Goal: Check status: Check status

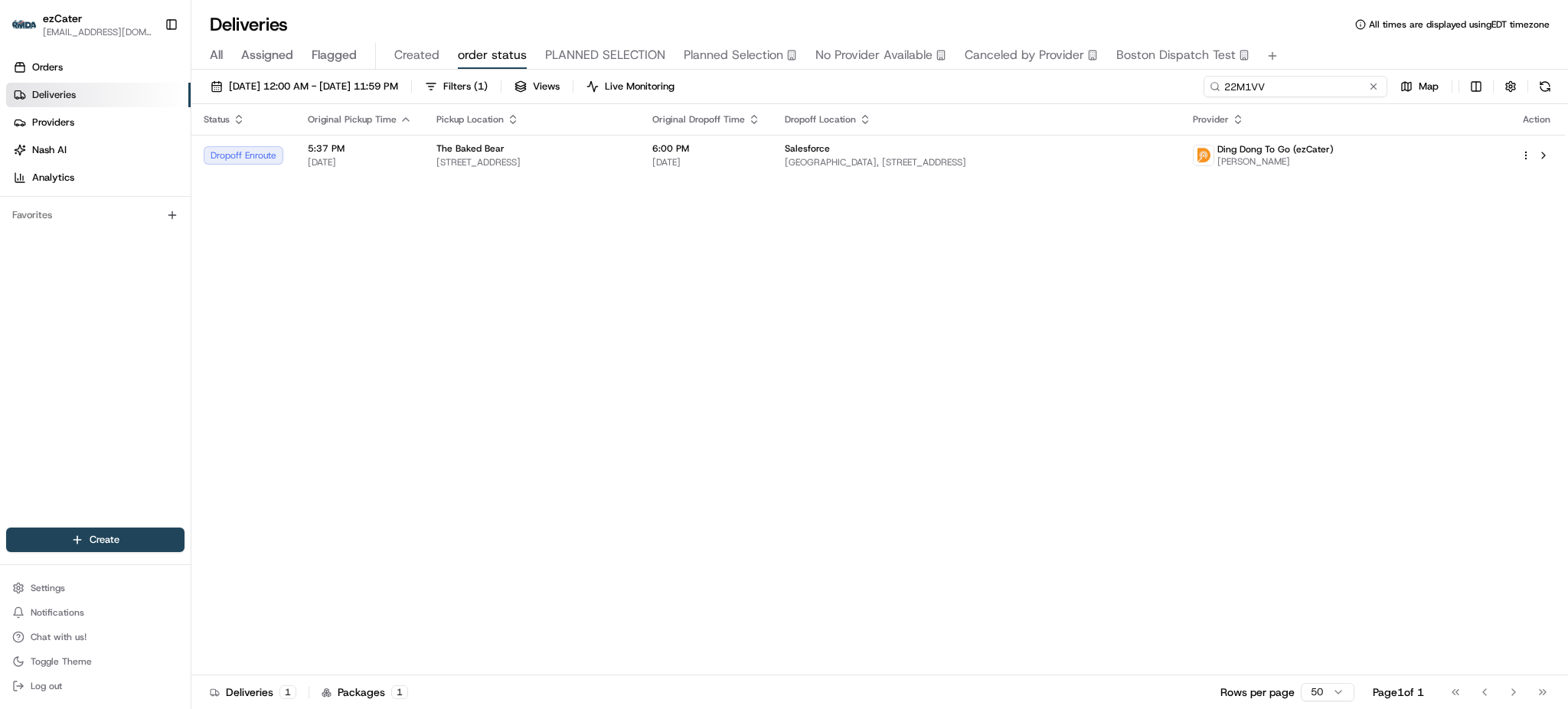
click at [1324, 86] on input "22M1VV" at bounding box center [1296, 86] width 184 height 21
paste input "QQU-72M"
type input "QQU-72M"
click at [1307, 29] on div "Deliveries All times are displayed using EDT timezone" at bounding box center [879, 24] width 1377 height 24
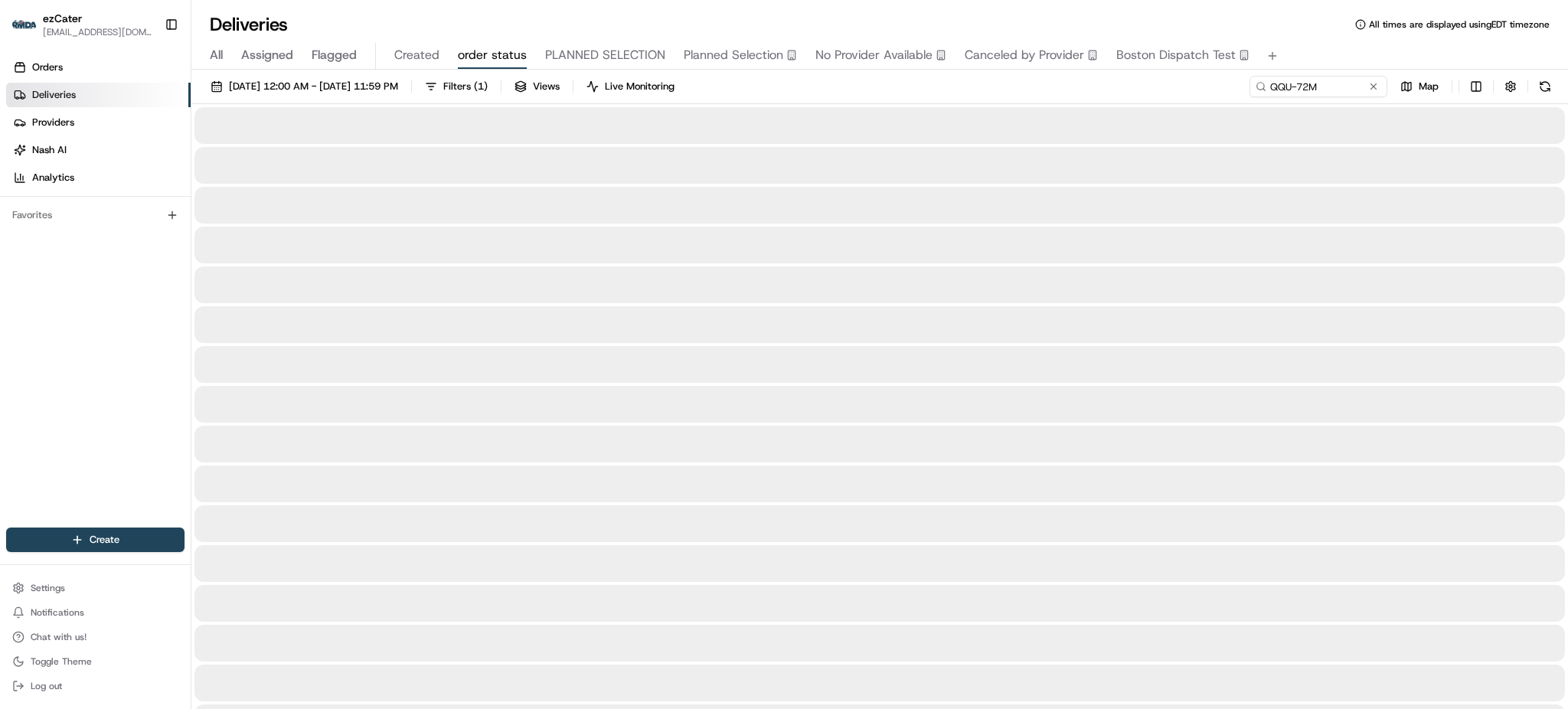
click at [1307, 29] on div "Deliveries All times are displayed using EDT timezone" at bounding box center [879, 24] width 1377 height 24
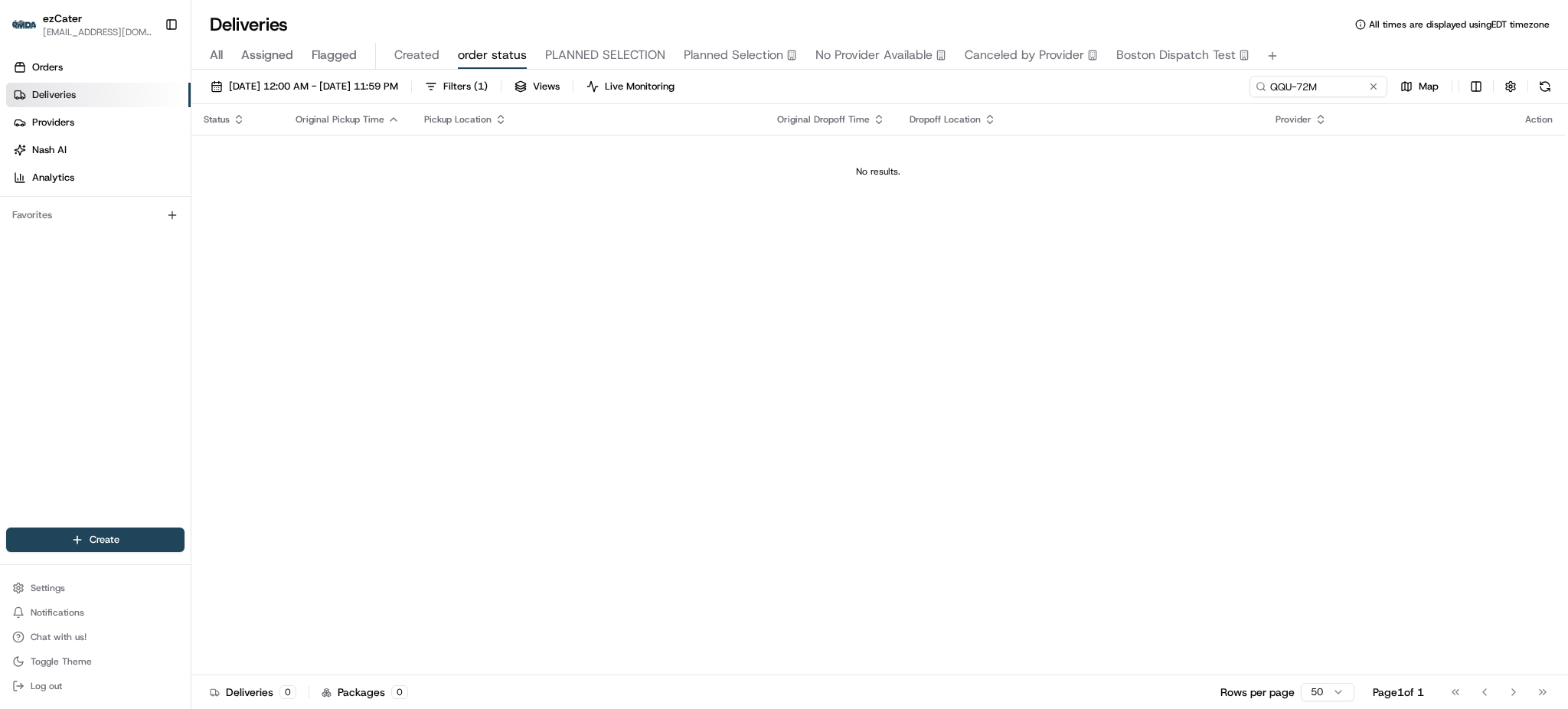
drag, startPoint x: 1181, startPoint y: 107, endPoint x: 1048, endPoint y: 118, distance: 133.5
click at [1180, 107] on th "Dropoff Location" at bounding box center [1081, 119] width 366 height 31
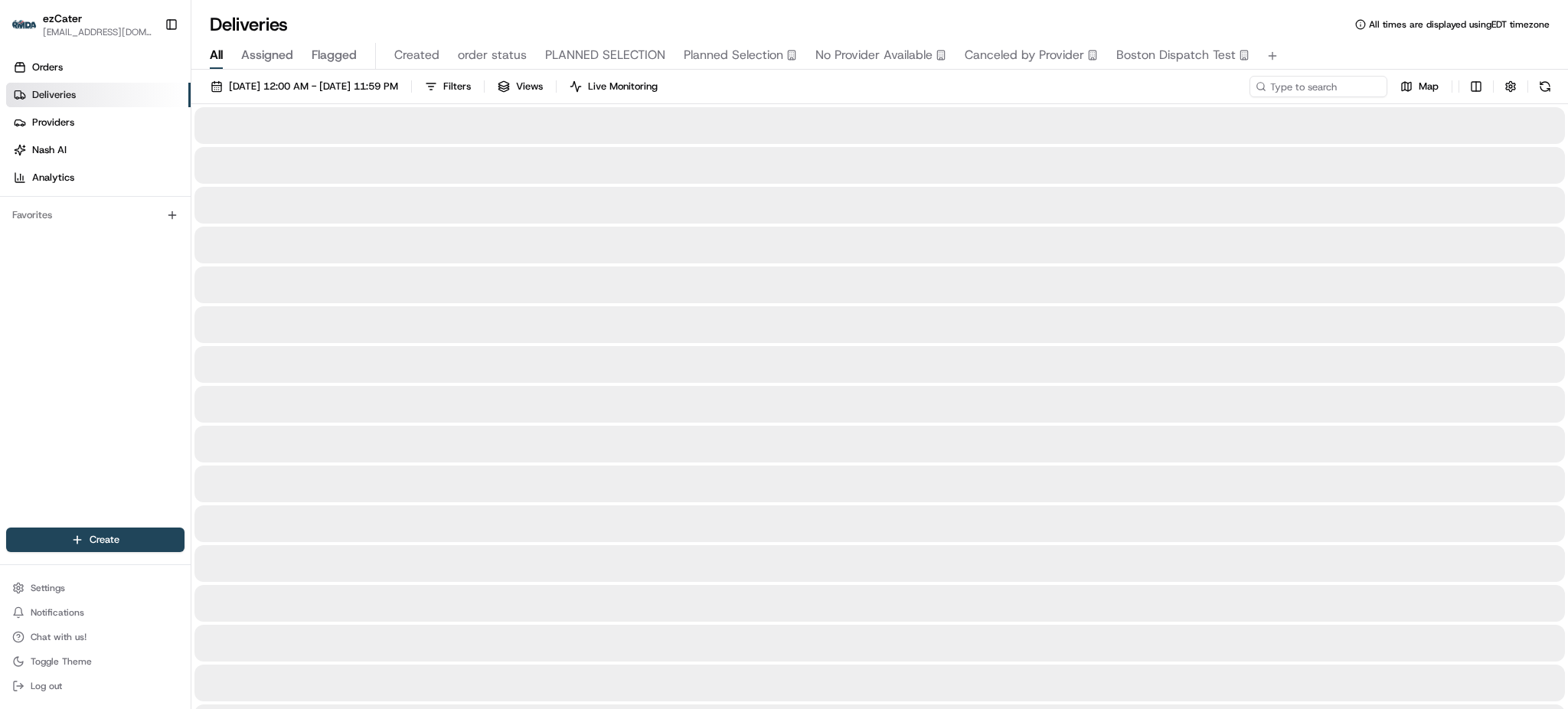
click at [223, 52] on span "All" at bounding box center [217, 55] width 13 height 19
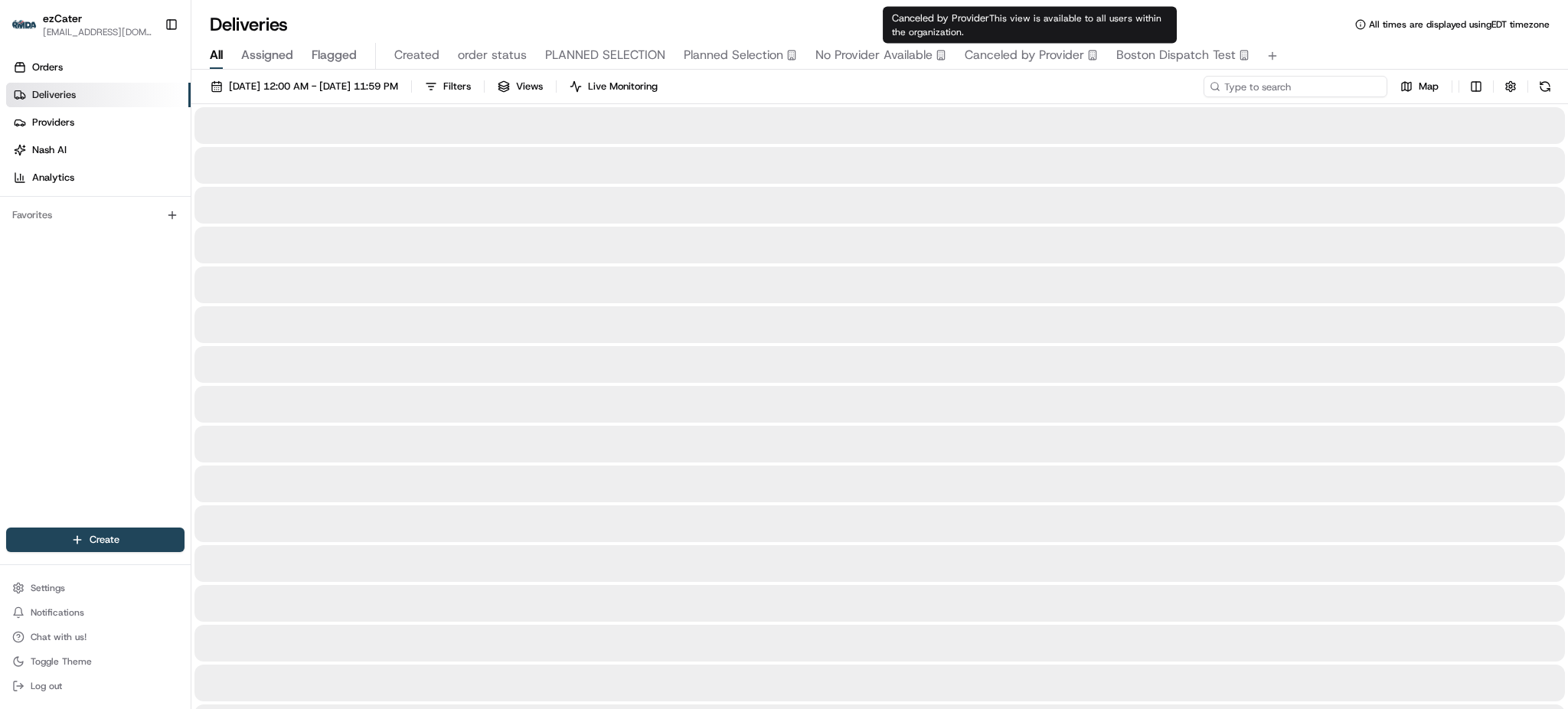
click at [1264, 81] on div at bounding box center [1296, 86] width 184 height 21
paste input "QQU-72M"
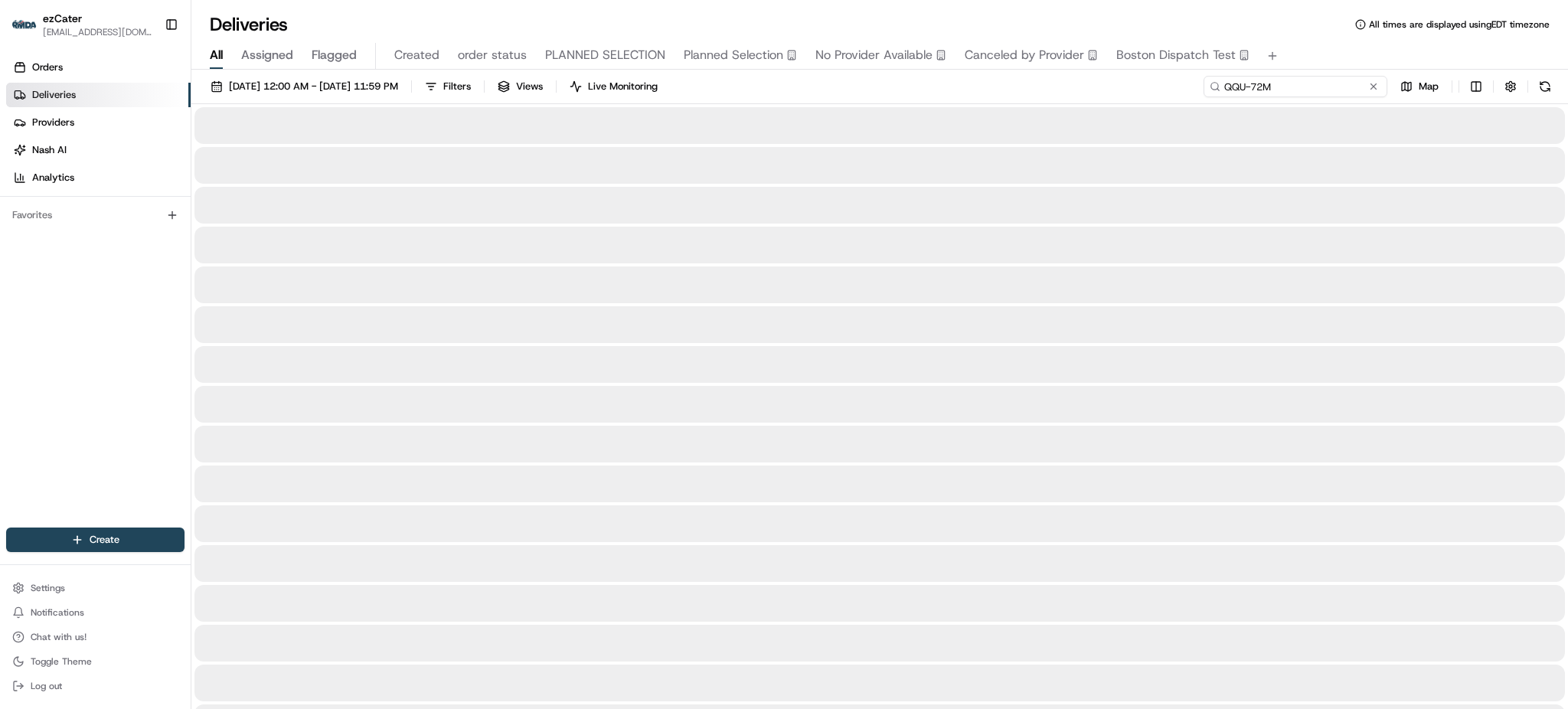
type input "QQU-72M"
click at [1304, 41] on div "All Assigned Flagged Created order status PLANNED SELECTION Planned Selection N…" at bounding box center [879, 53] width 1377 height 33
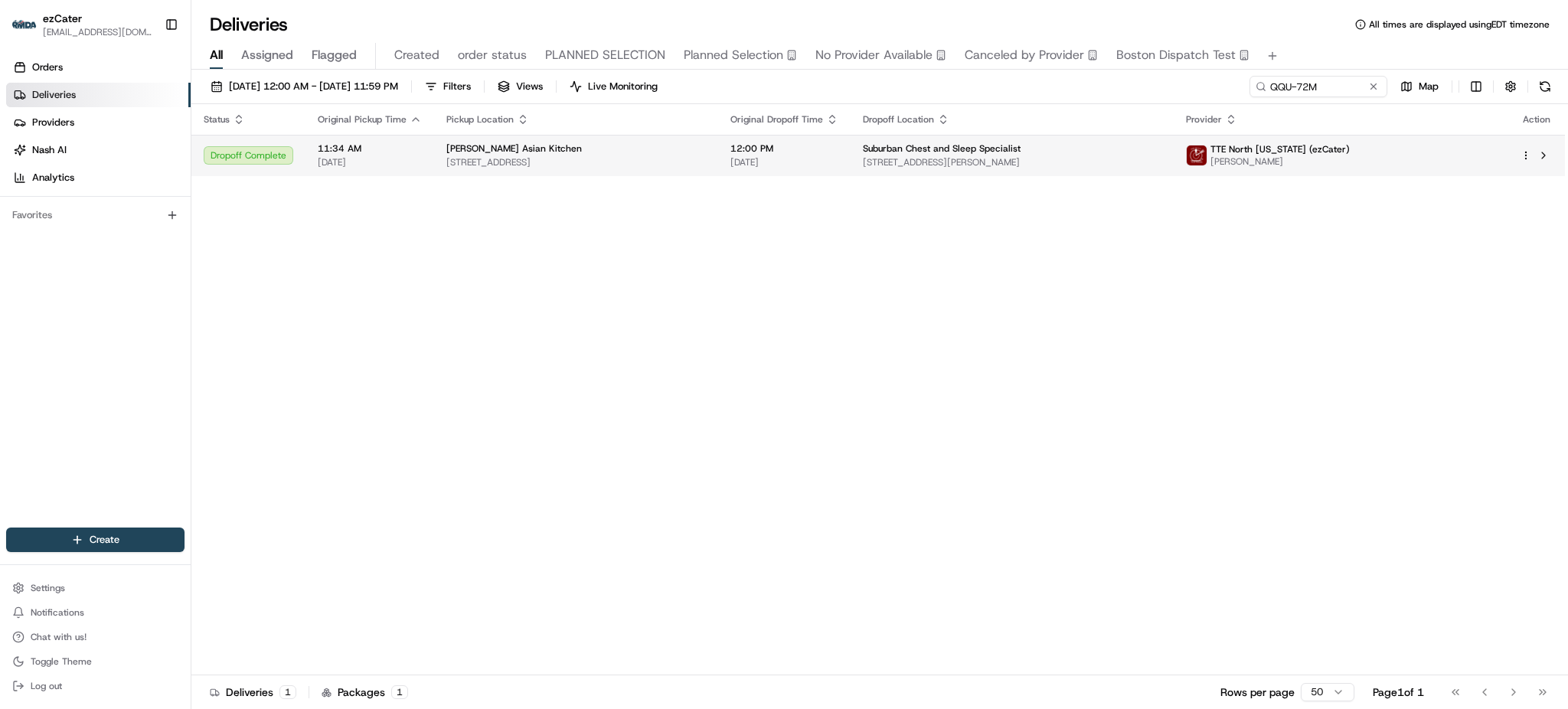
click at [944, 145] on span "Suburban Chest and Sleep Specialist" at bounding box center [942, 148] width 158 height 12
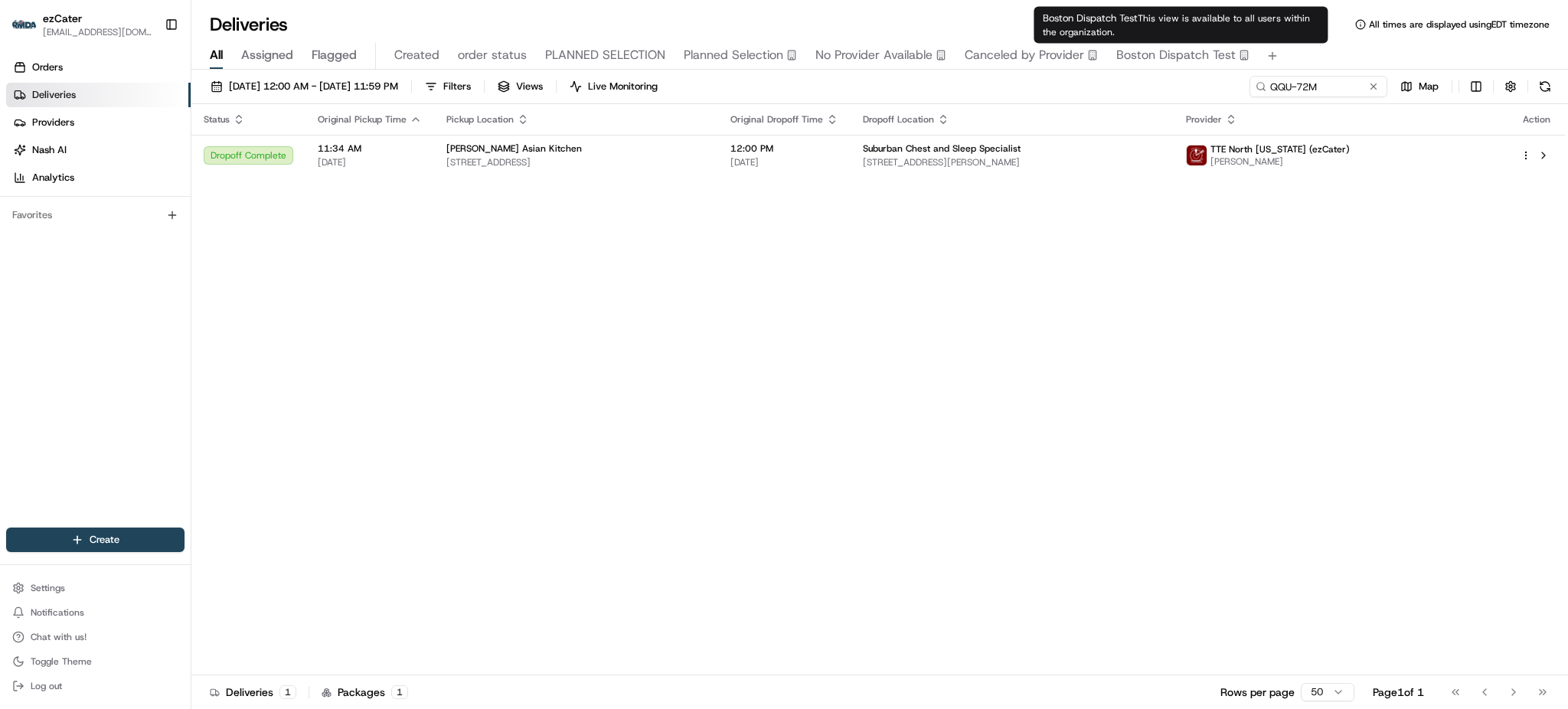
drag, startPoint x: 1269, startPoint y: 347, endPoint x: 1258, endPoint y: 343, distance: 11.7
click at [1269, 347] on div "Status Original Pickup Time Pickup Location Original Dropoff Time Dropoff Locat…" at bounding box center [878, 389] width 1374 height 571
click at [1409, 367] on div "Status Original Pickup Time Pickup Location Original Dropoff Time Dropoff Locat…" at bounding box center [878, 389] width 1374 height 571
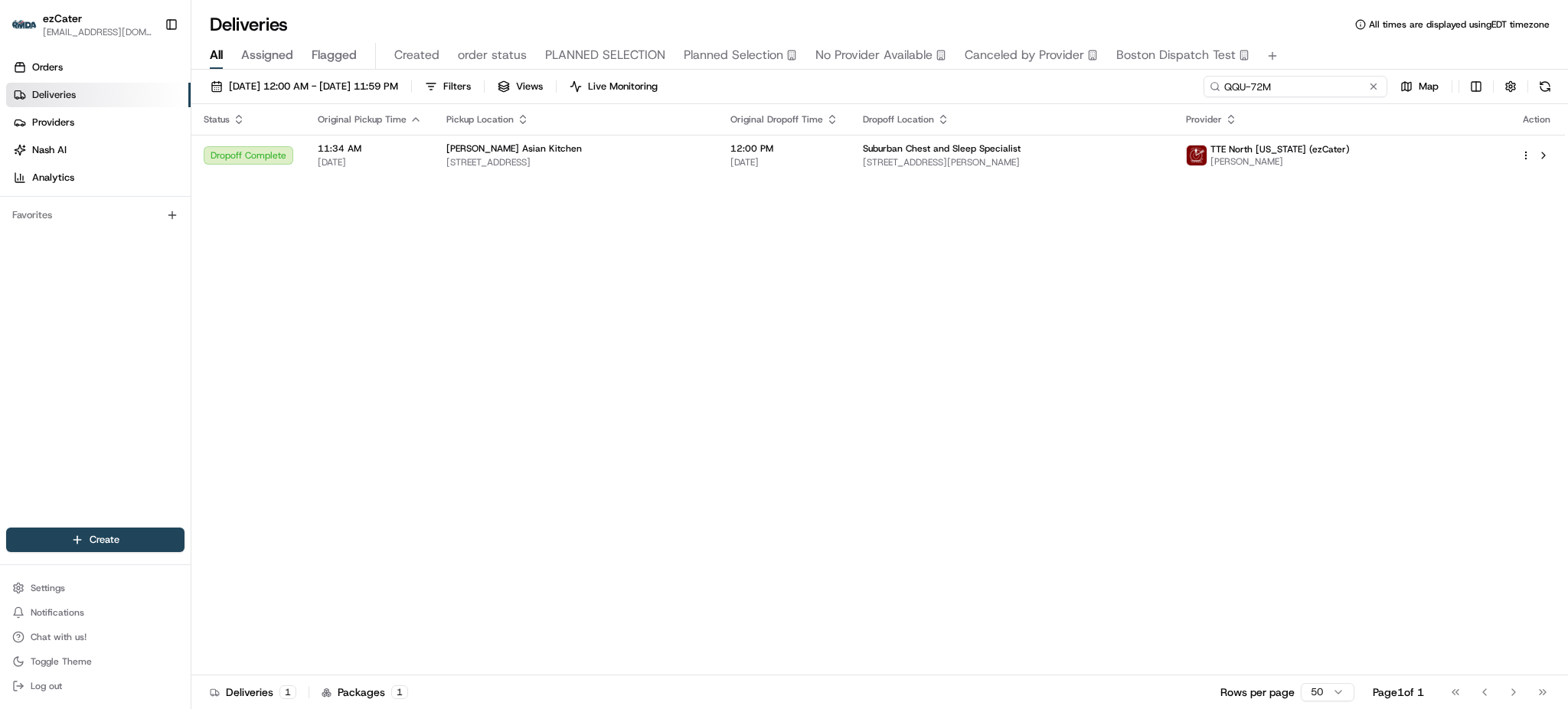
click at [1352, 93] on input "QQU-72M" at bounding box center [1296, 86] width 184 height 21
paste input "KWE-0E5"
type input "KWE-0E5"
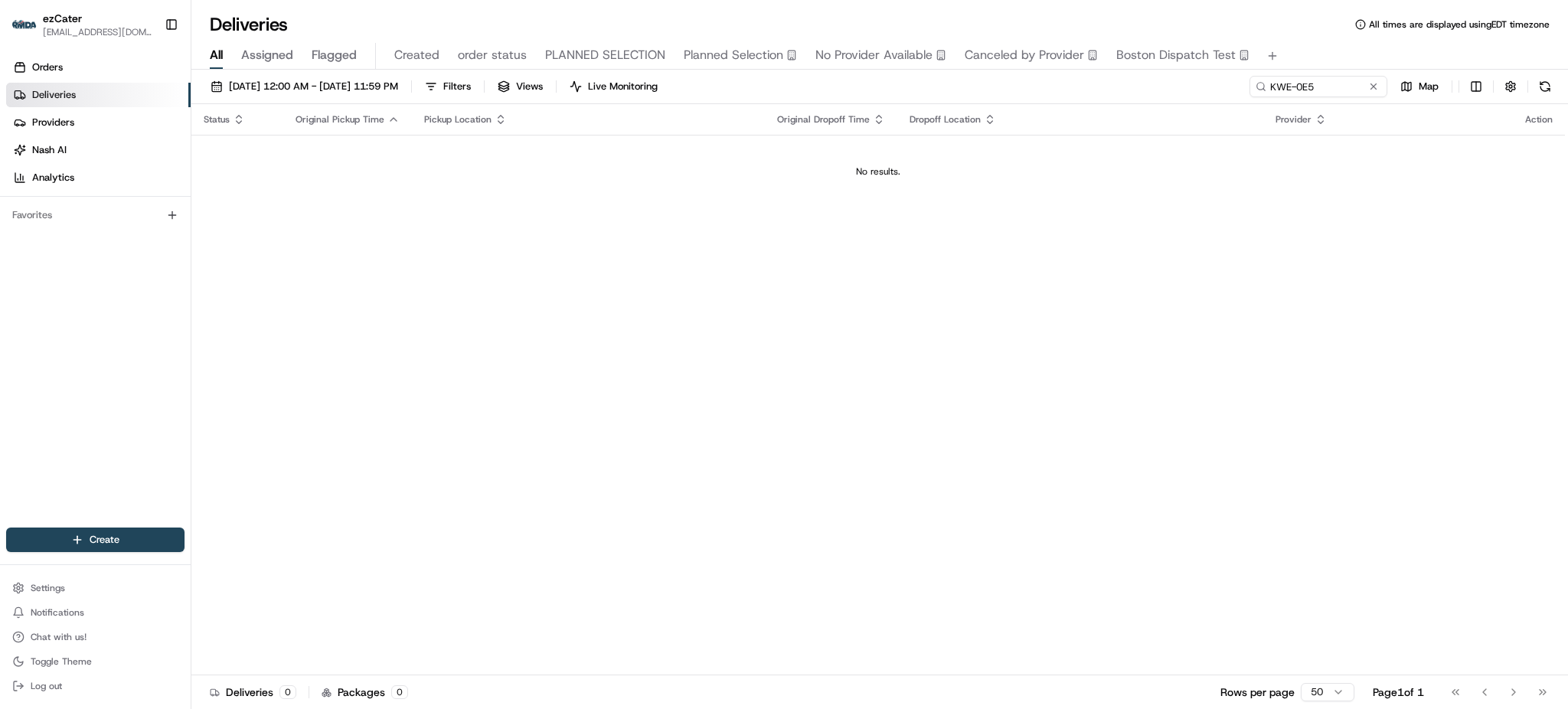
click at [1196, 315] on div "Status Original Pickup Time Pickup Location Original Dropoff Time Dropoff Locat…" at bounding box center [878, 389] width 1374 height 571
click at [271, 90] on span "[DATE] 12:00 AM - [DATE] 11:59 PM" at bounding box center [313, 86] width 169 height 14
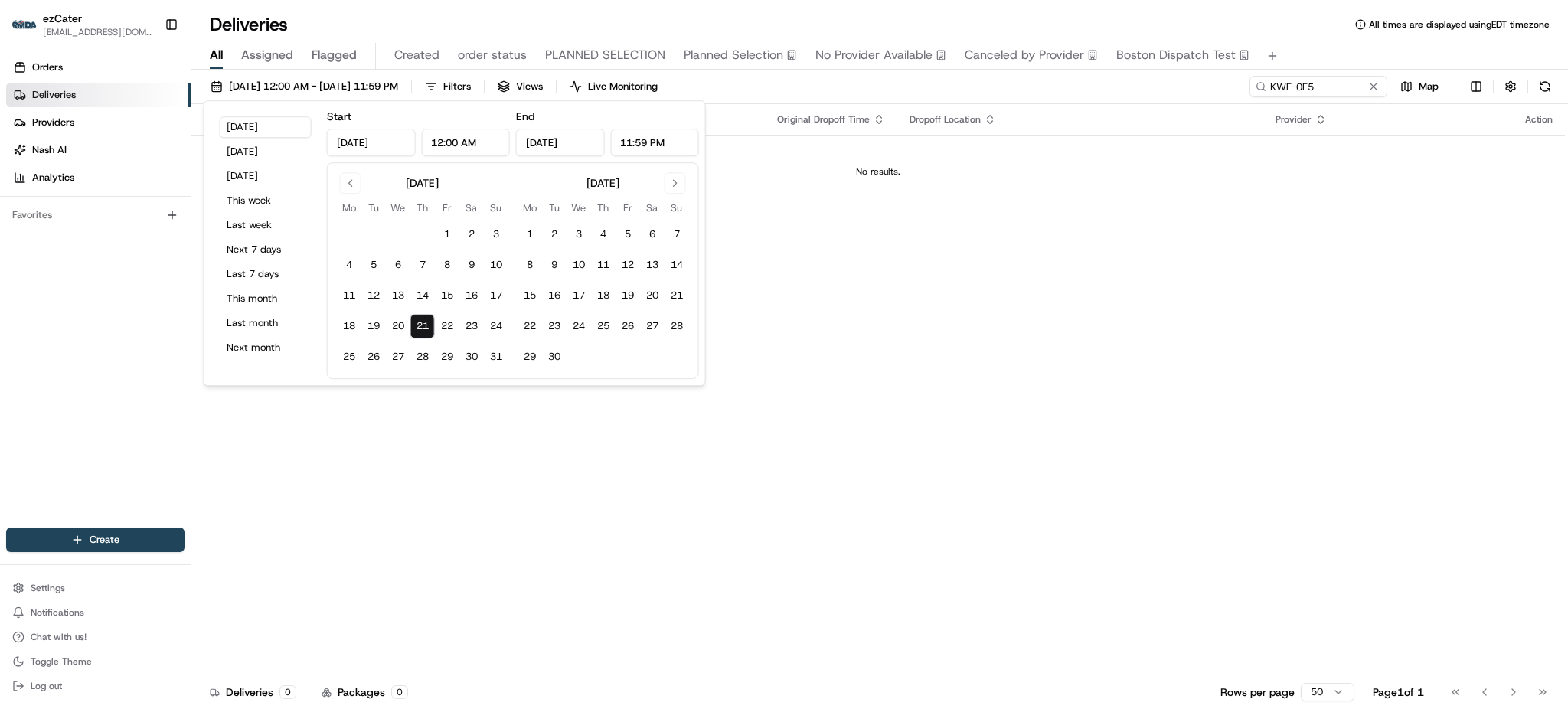
click at [273, 286] on div "[DATE] [DATE] [DATE] This week Last week Next 7 days Last 7 days This month Las…" at bounding box center [266, 243] width 111 height 272
click at [273, 289] on button "This month" at bounding box center [265, 298] width 92 height 21
type input "[DATE]"
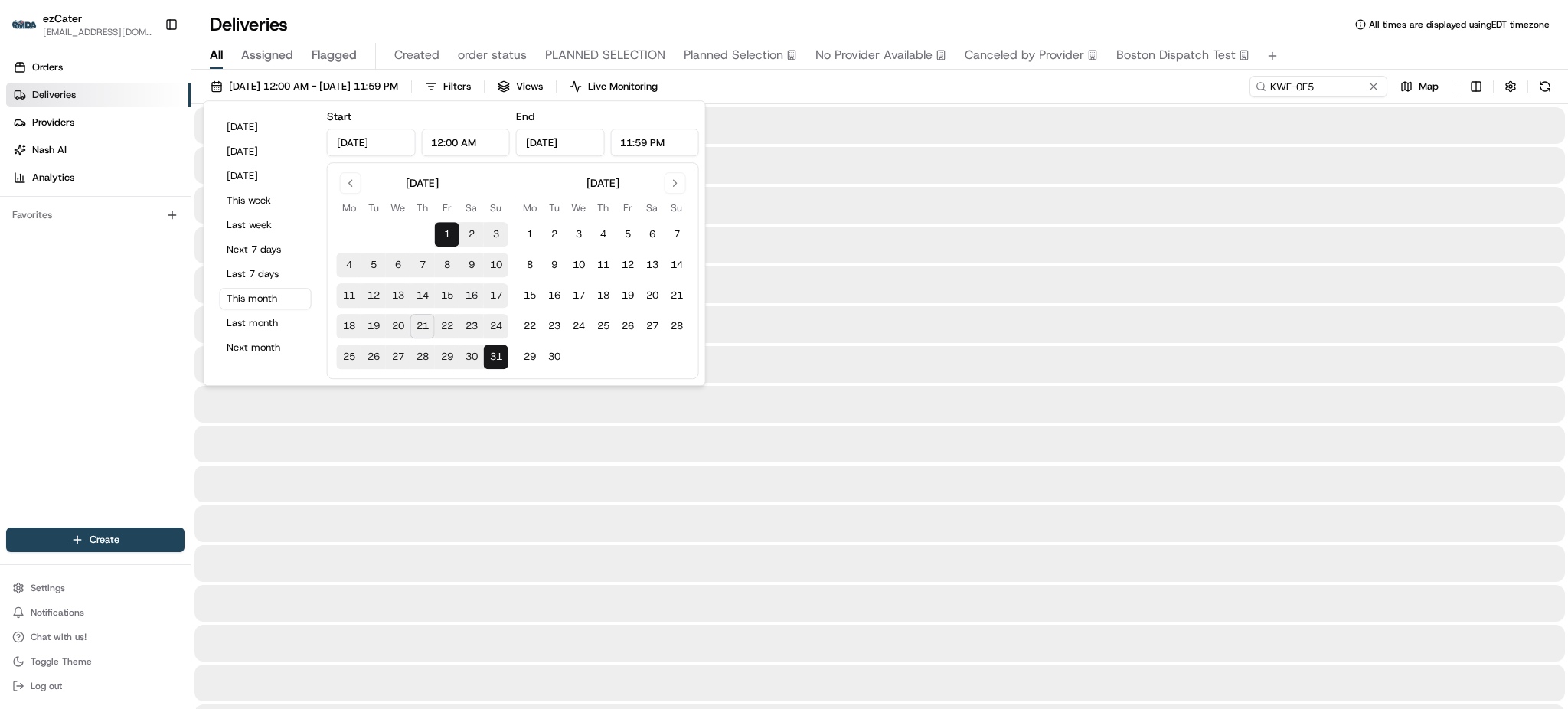
click at [115, 329] on div "Orders Deliveries Providers [PERSON_NAME] Analytics Favorites" at bounding box center [95, 293] width 191 height 488
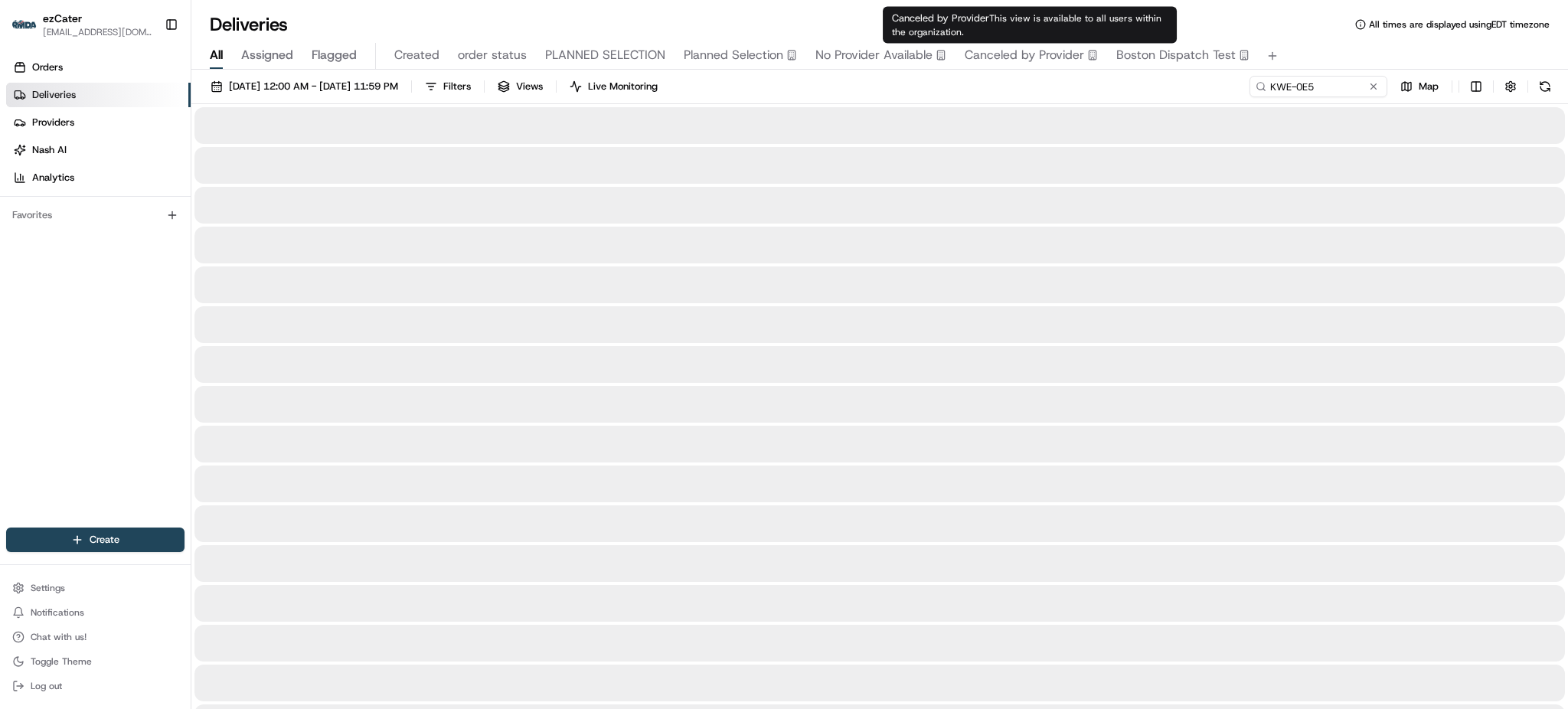
click at [1060, 87] on div "[DATE] 12:00 AM - [DATE] 11:59 PM Filters Views Live Monitoring KWE-0E5 Map" at bounding box center [879, 90] width 1377 height 28
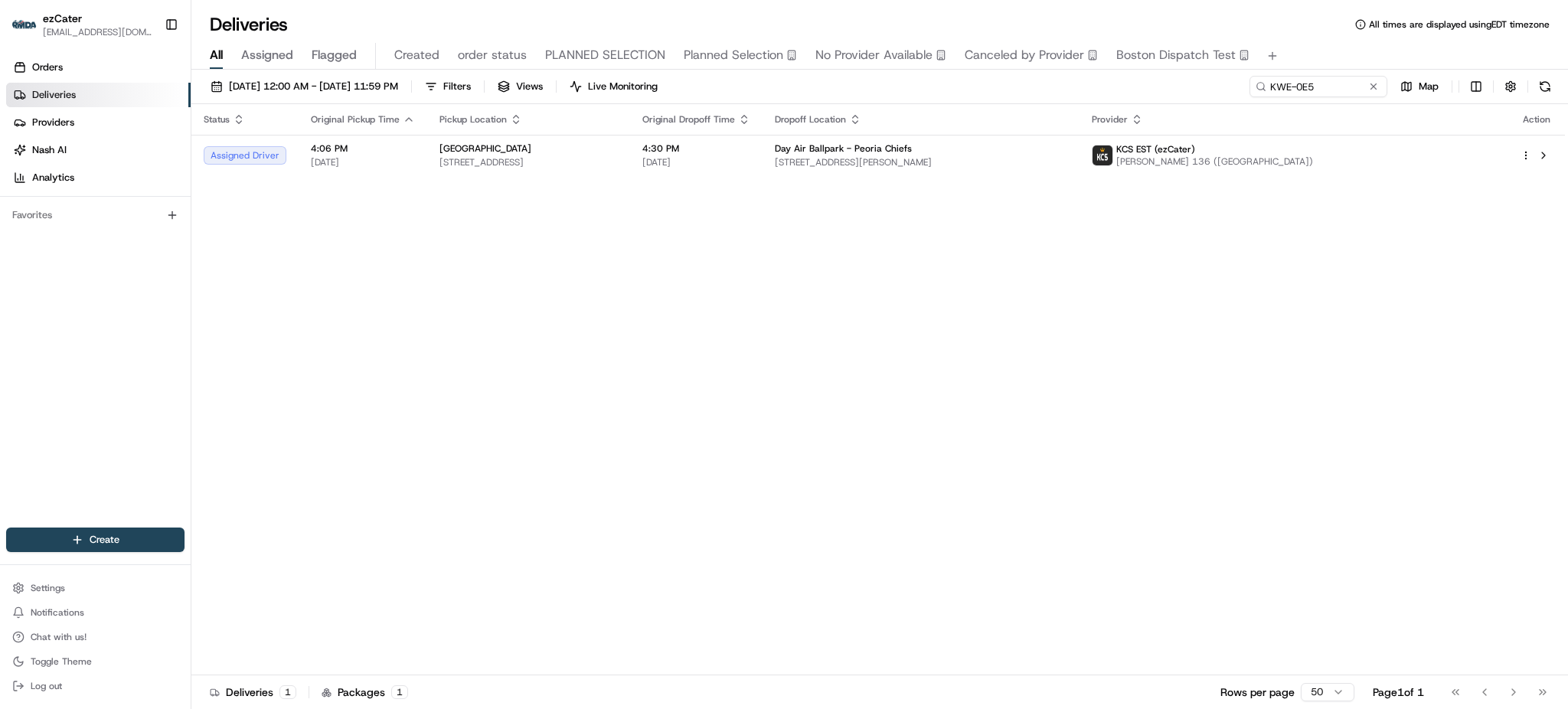
click at [1211, 333] on div "Status Original Pickup Time Pickup Location Original Dropoff Time Dropoff Locat…" at bounding box center [878, 389] width 1374 height 571
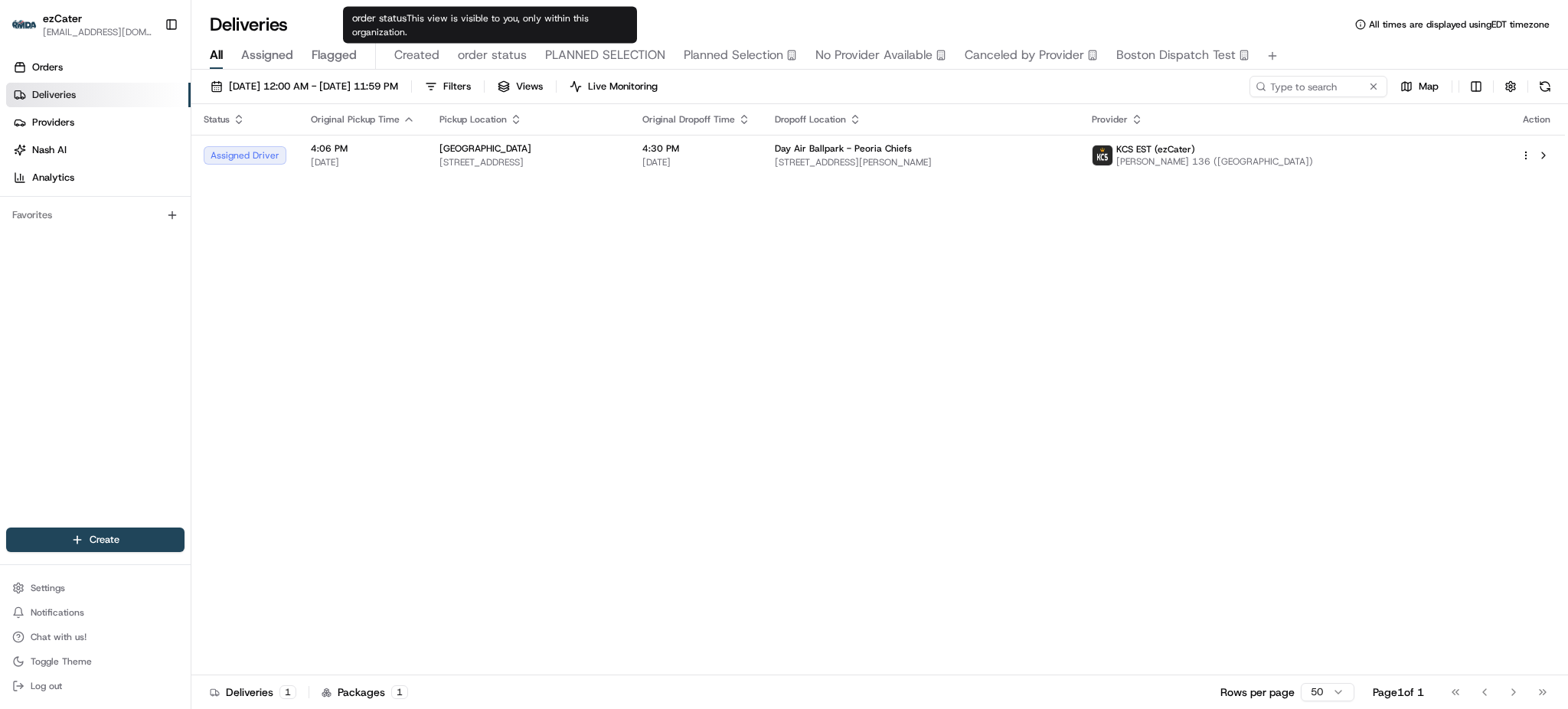
click at [478, 63] on span "order status" at bounding box center [493, 55] width 69 height 19
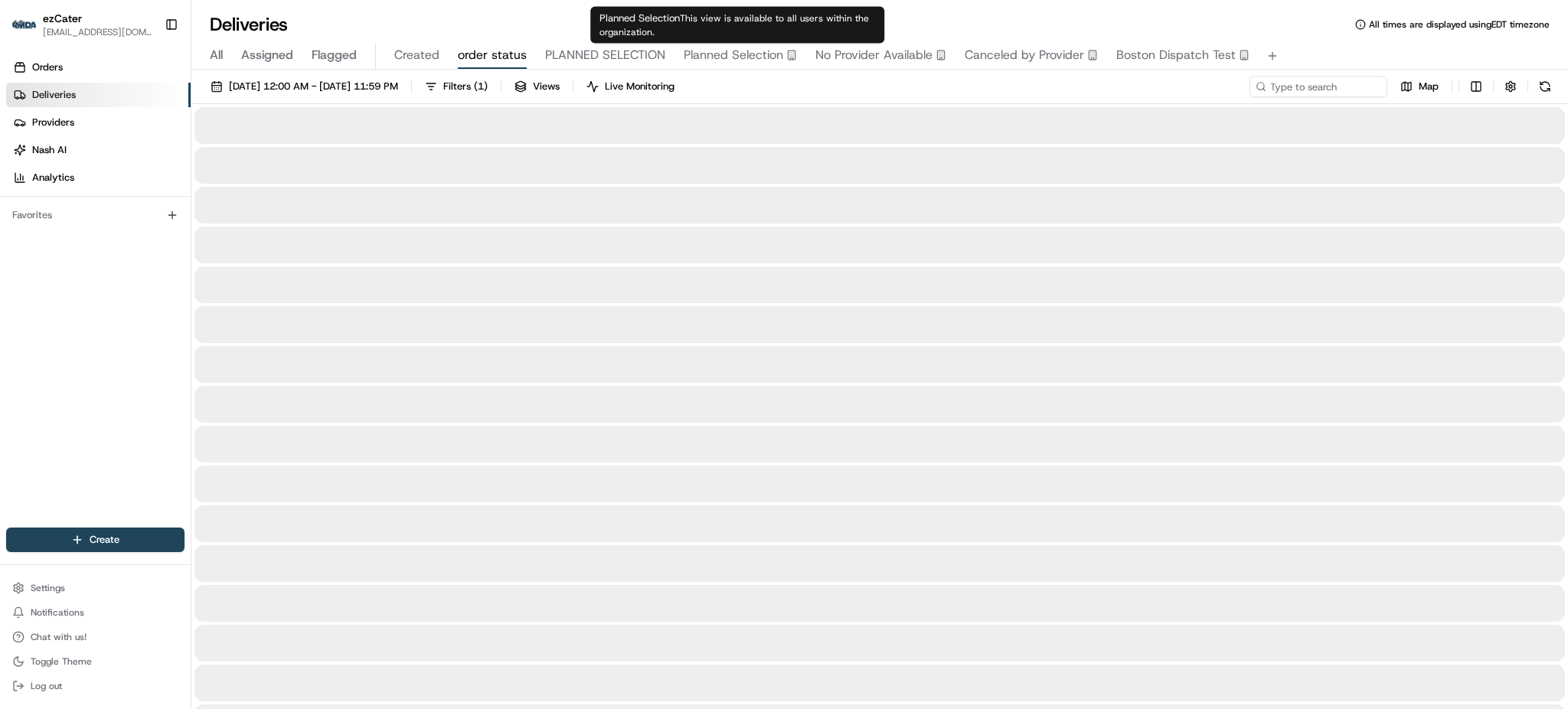
click at [1005, 20] on div "Deliveries All times are displayed using EDT timezone" at bounding box center [879, 24] width 1377 height 24
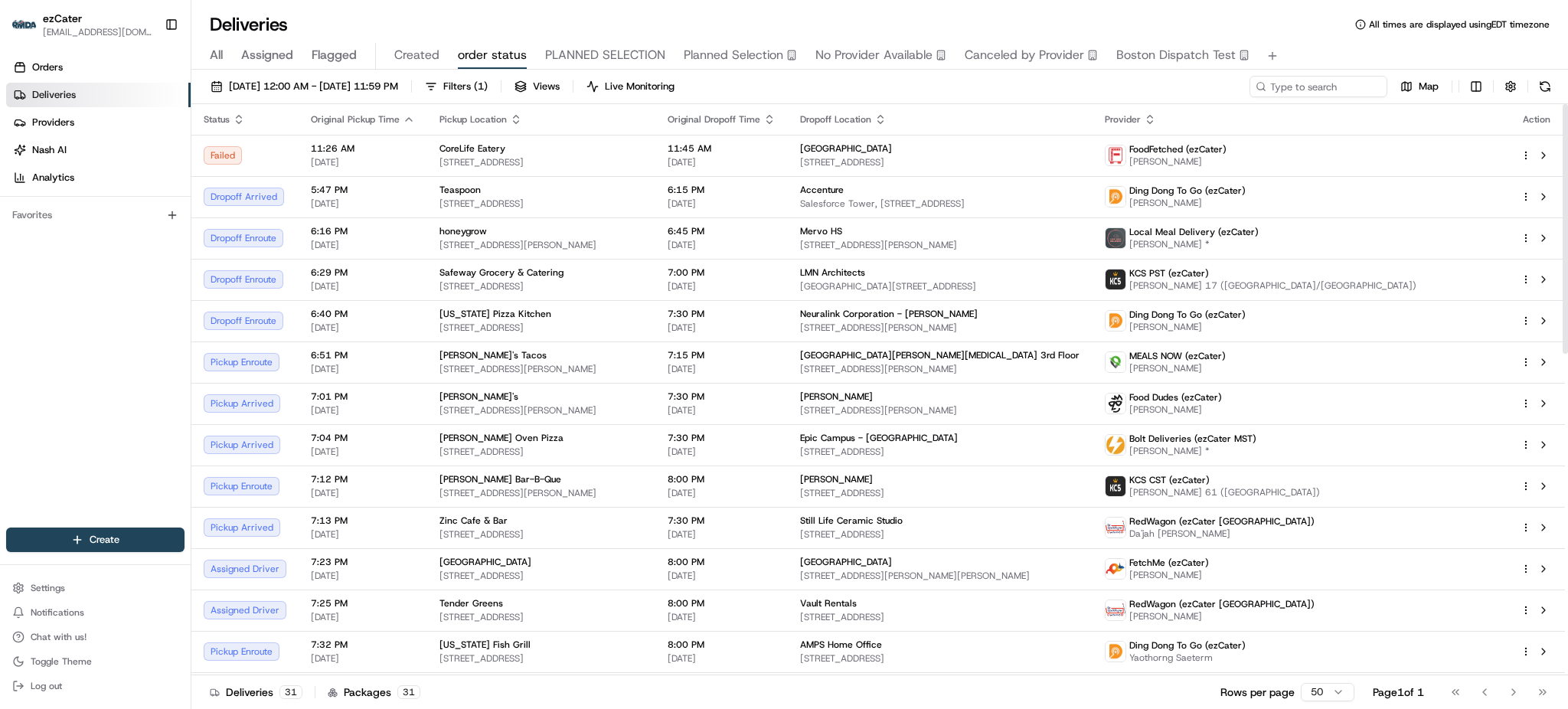
click at [45, 411] on div "Orders Deliveries Providers [PERSON_NAME] Analytics Favorites" at bounding box center [95, 293] width 191 height 488
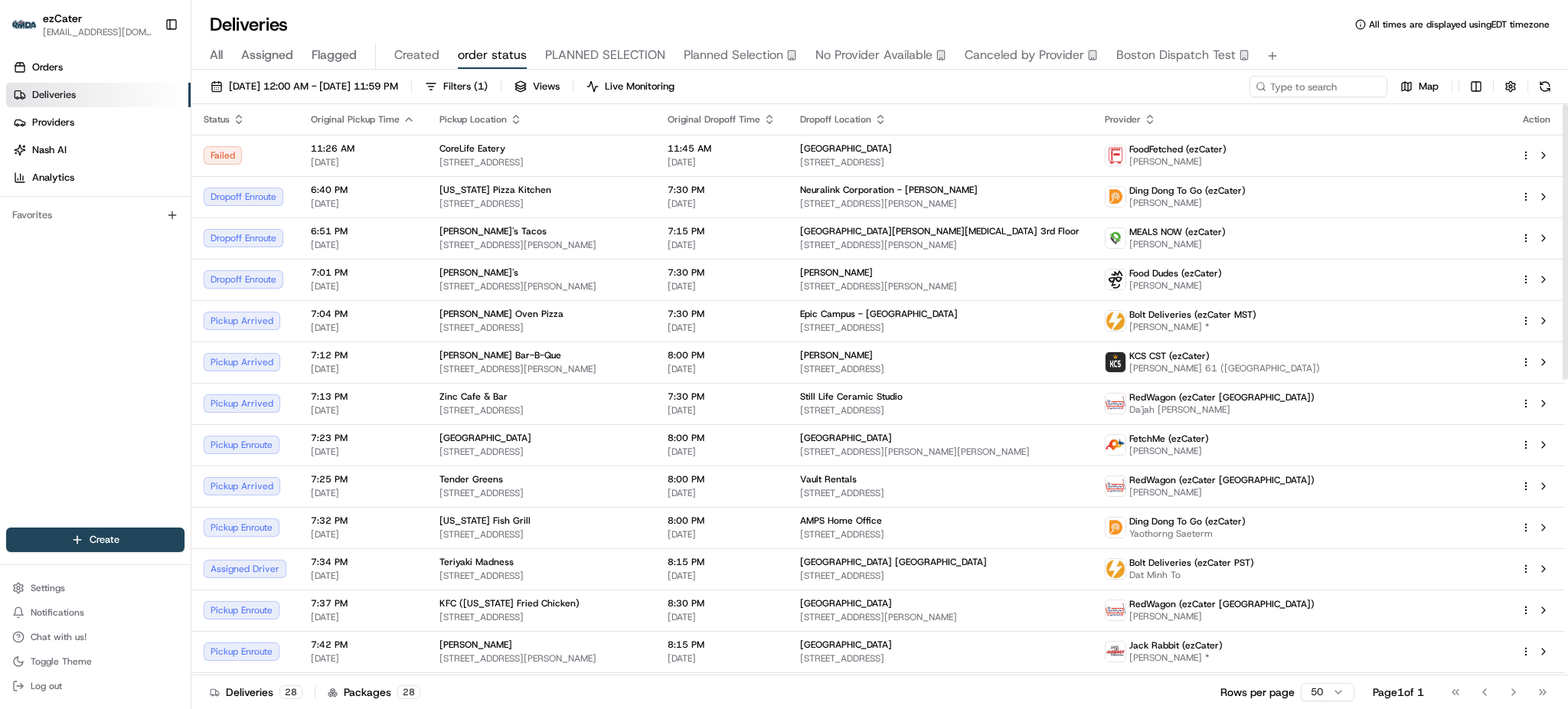
click at [5, 322] on div "Orders Deliveries Providers [PERSON_NAME] Analytics Favorites" at bounding box center [95, 293] width 191 height 488
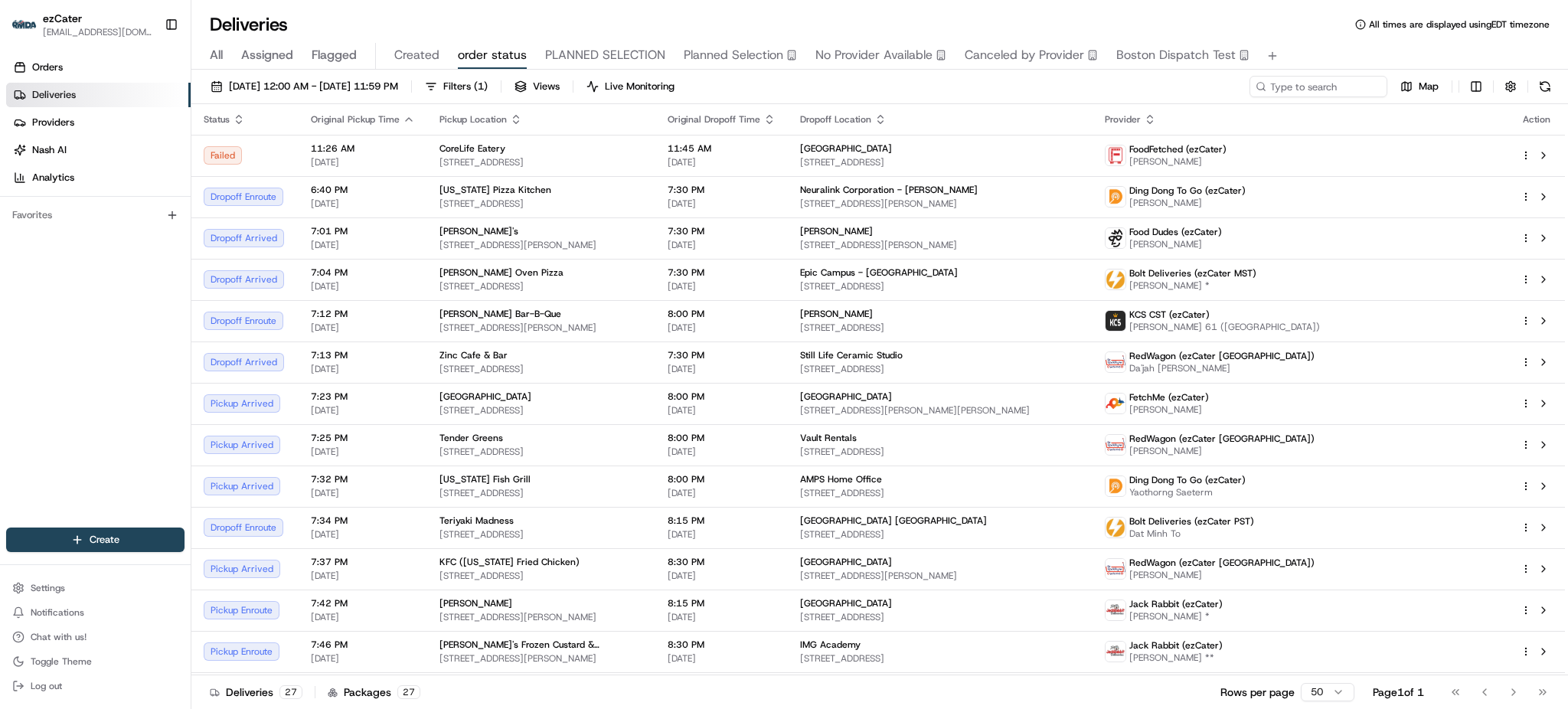
click at [1142, 24] on div "Deliveries All times are displayed using EDT timezone" at bounding box center [879, 24] width 1377 height 24
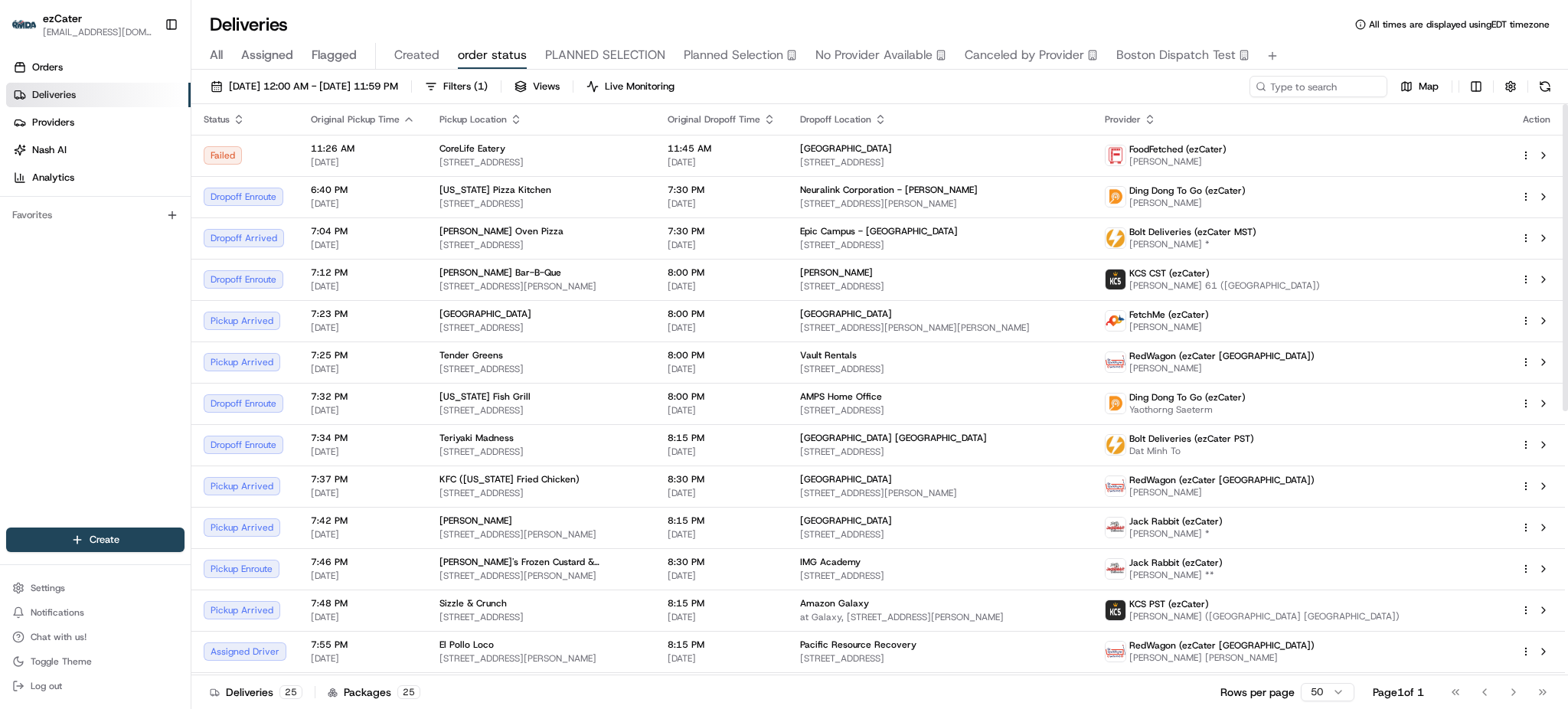
click at [83, 349] on div "Orders Deliveries Providers [PERSON_NAME] Analytics Favorites" at bounding box center [95, 293] width 191 height 488
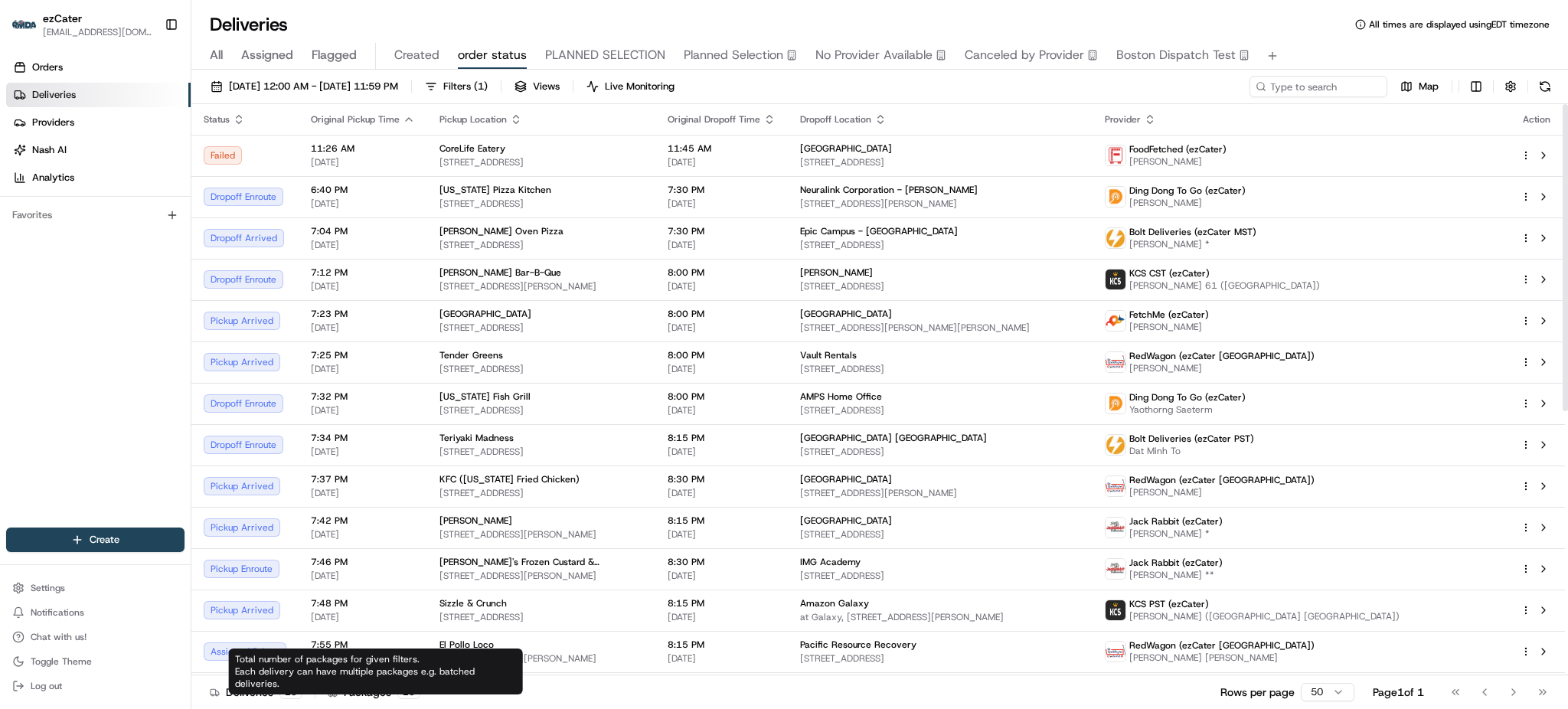
drag, startPoint x: 370, startPoint y: 694, endPoint x: 376, endPoint y: 708, distance: 15.2
click at [371, 697] on div "Packages 25" at bounding box center [375, 692] width 93 height 15
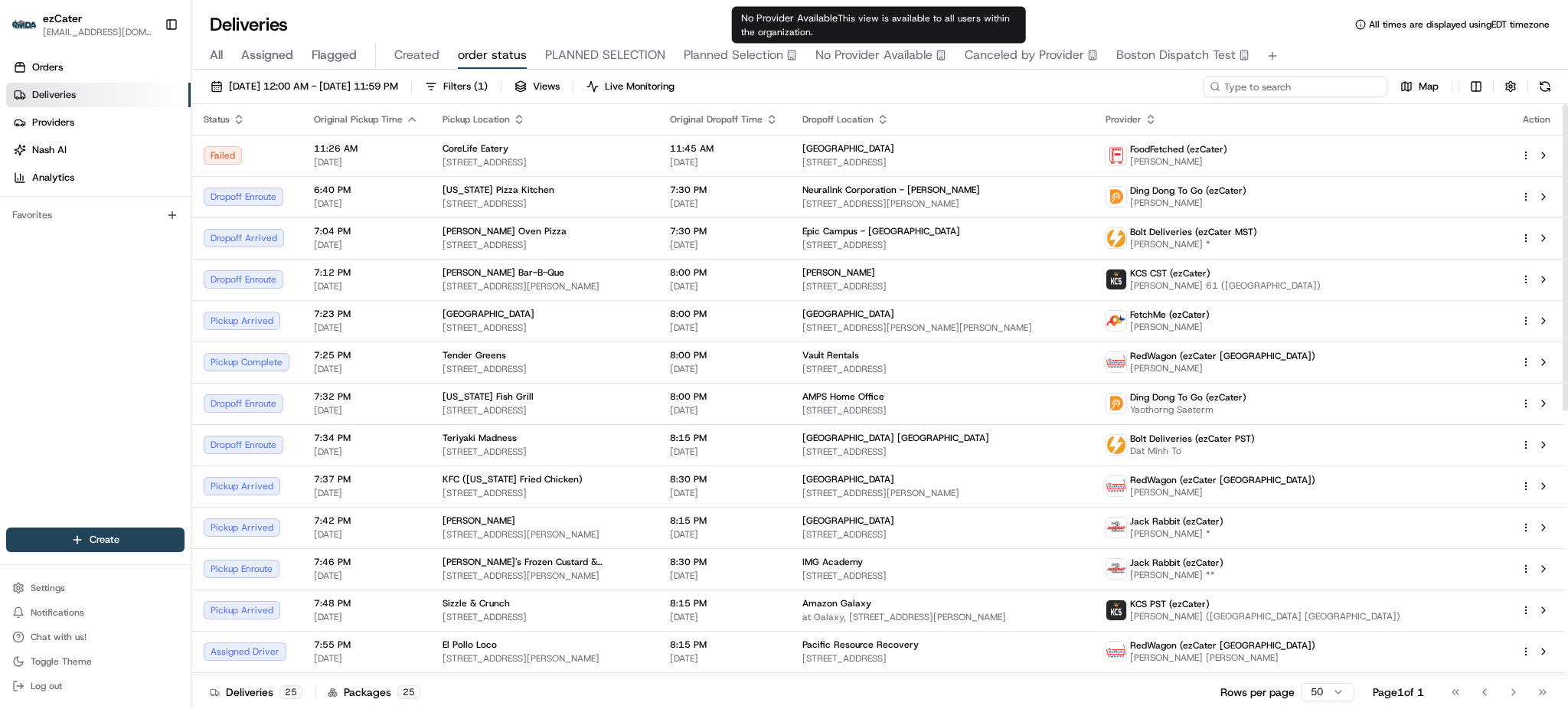
click at [1343, 82] on input at bounding box center [1296, 86] width 184 height 21
paste input "REL-MY9E1P"
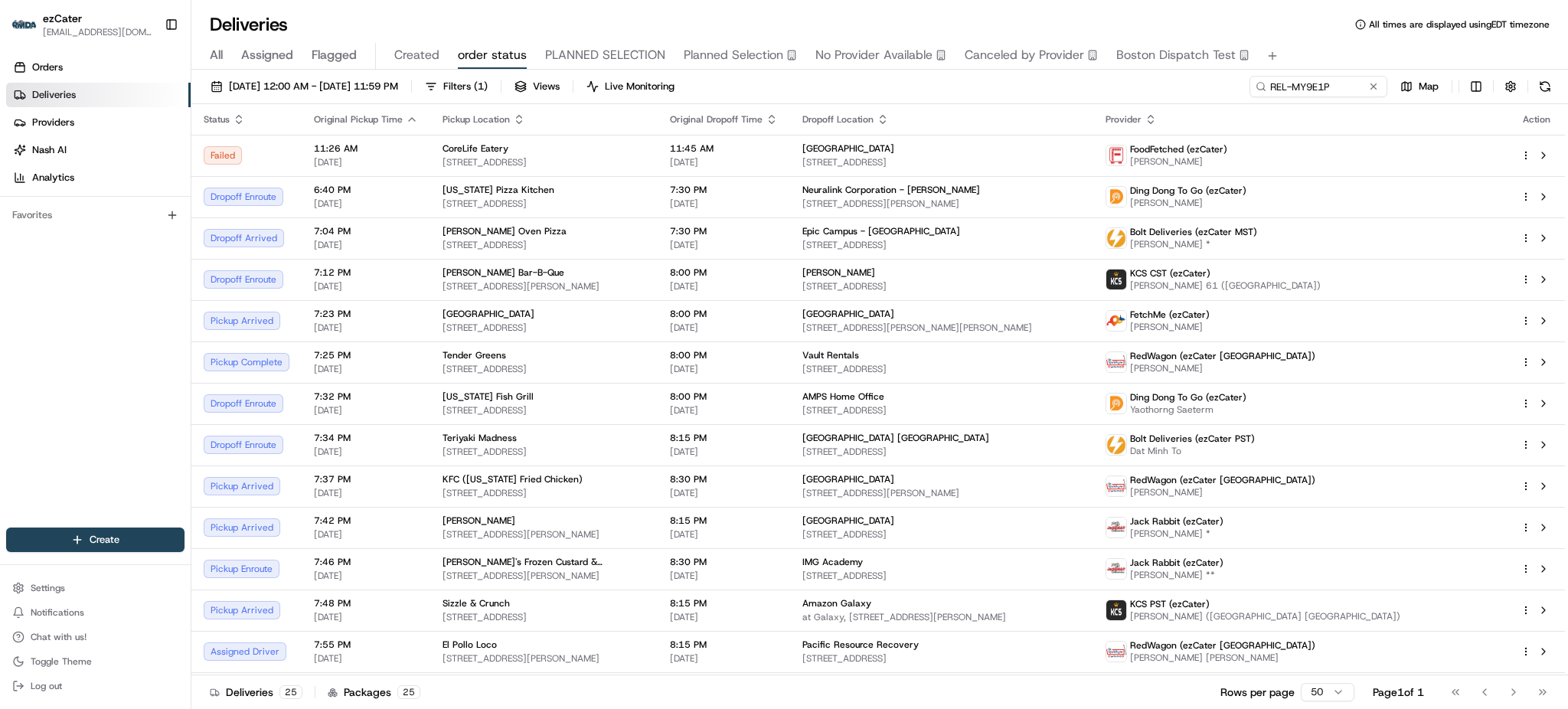
click at [1324, 50] on div "All Assigned Flagged Created order status PLANNED SELECTION Planned Selection N…" at bounding box center [879, 56] width 1377 height 27
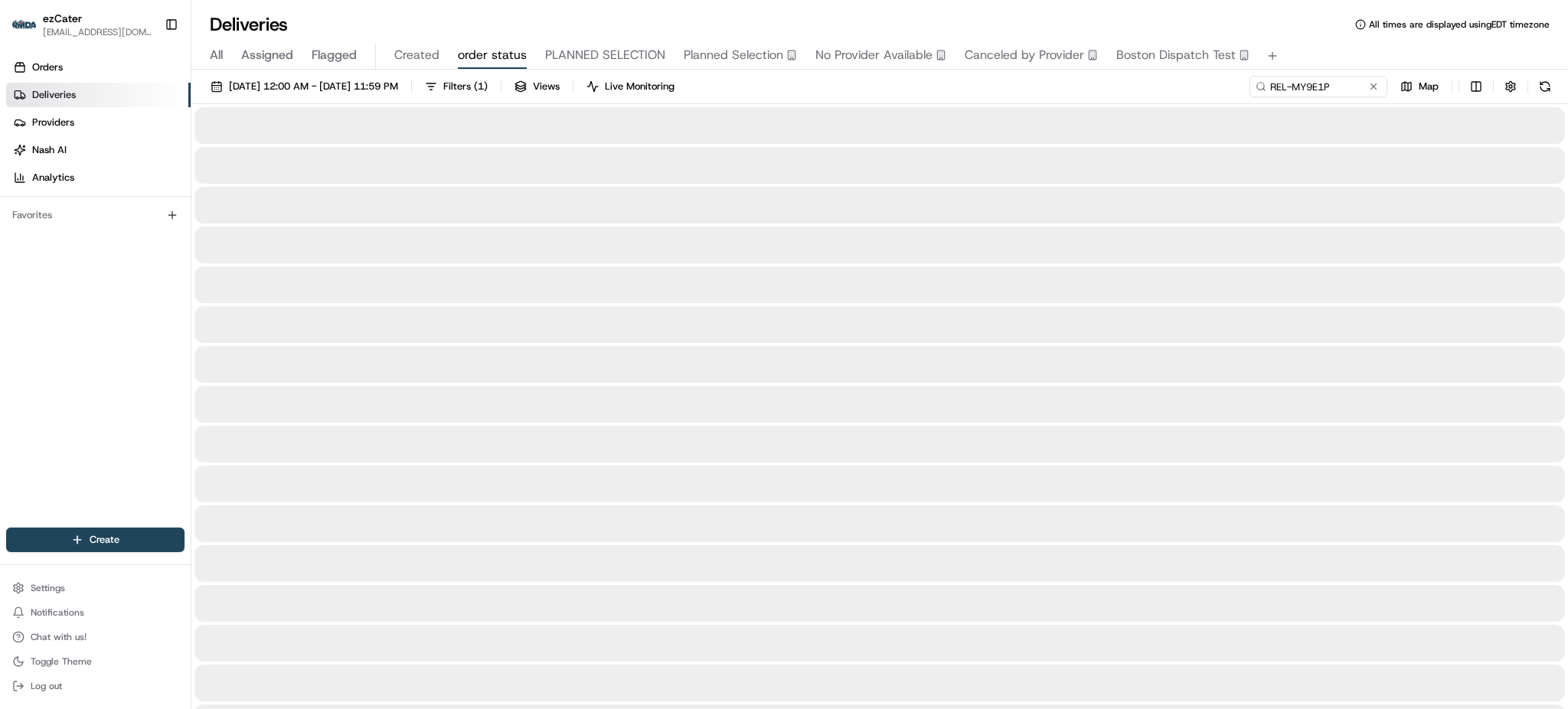
click at [1324, 50] on div "All Assigned Flagged Created order status PLANNED SELECTION Planned Selection N…" at bounding box center [879, 56] width 1377 height 27
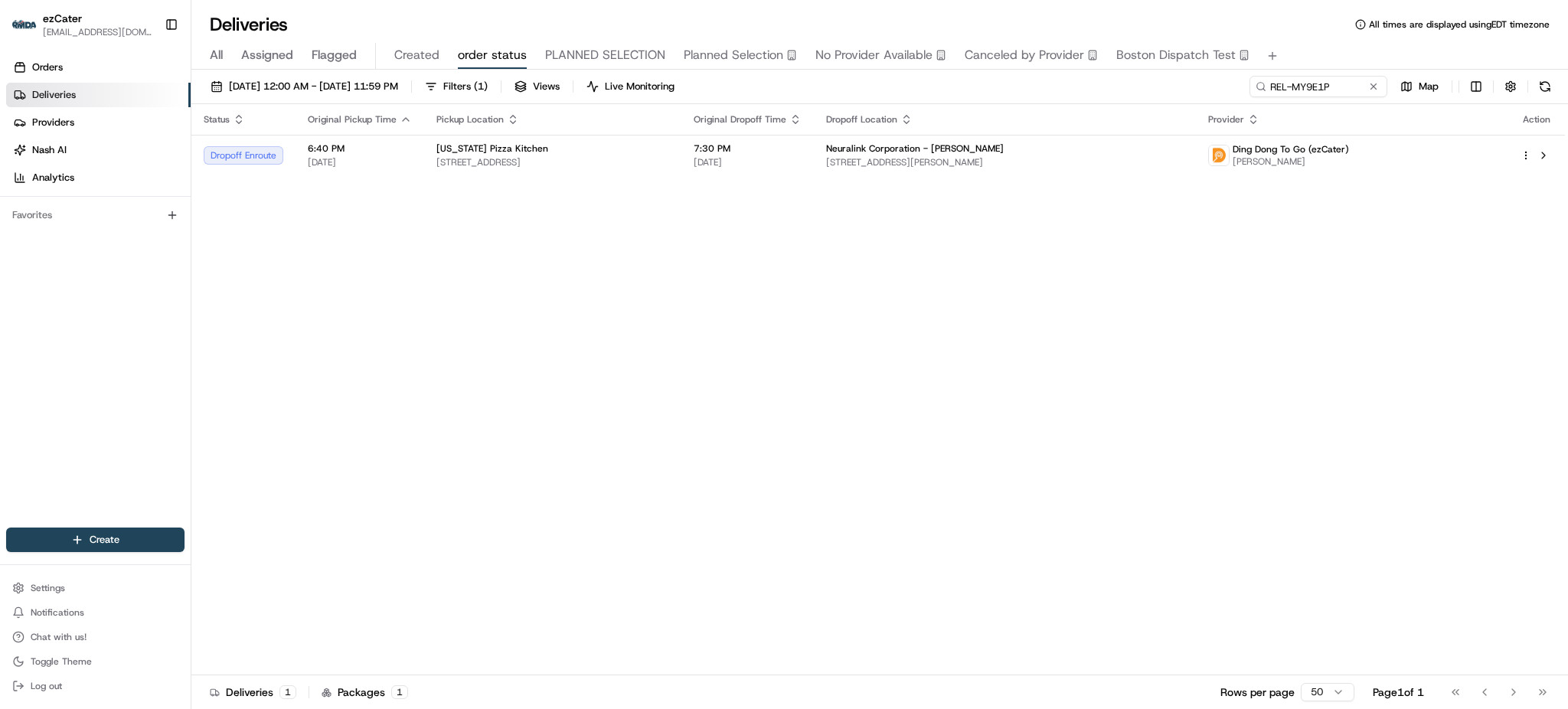
click at [1037, 299] on div "Status Original Pickup Time Pickup Location Original Dropoff Time Dropoff Locat…" at bounding box center [878, 389] width 1374 height 571
click at [814, 150] on td "7:30 PM [DATE]" at bounding box center [747, 155] width 133 height 41
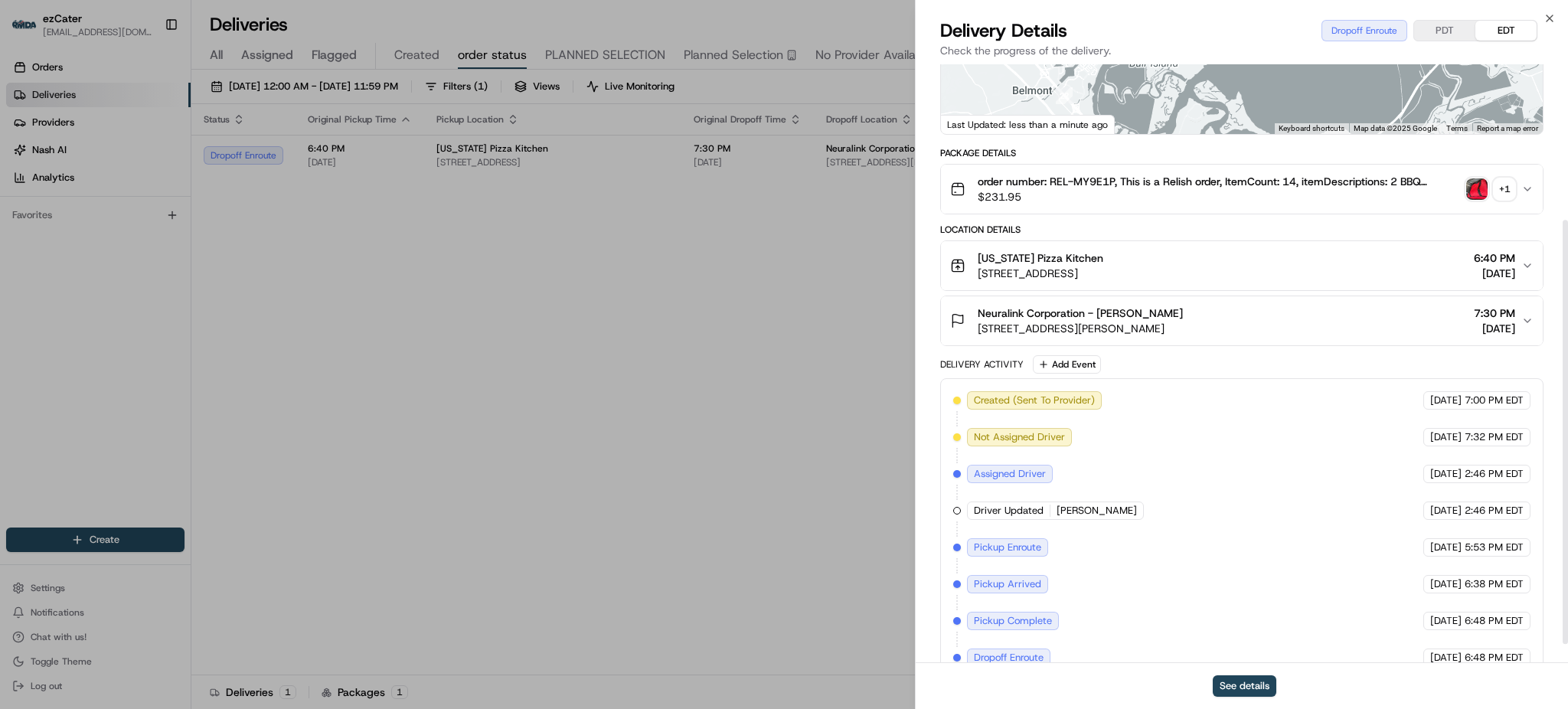
scroll to position [245, 0]
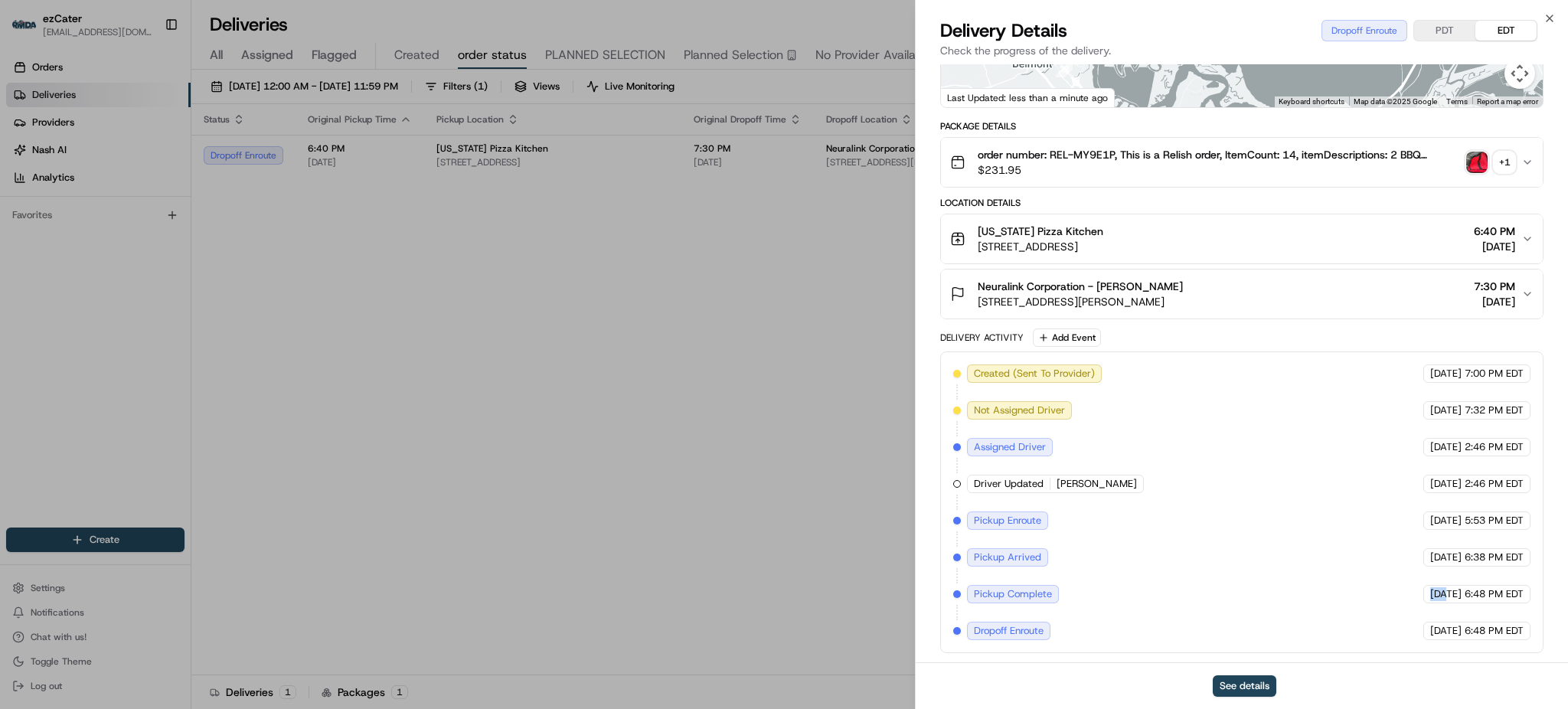
drag, startPoint x: 1066, startPoint y: 594, endPoint x: 1426, endPoint y: 607, distance: 360.2
click at [1426, 607] on div "Created (Sent To Provider) Ding Dong To Go (ezCater) [DATE] 7:00 PM EDT Not Ass…" at bounding box center [1242, 502] width 577 height 276
click at [1447, 559] on span "[DATE]" at bounding box center [1446, 557] width 32 height 14
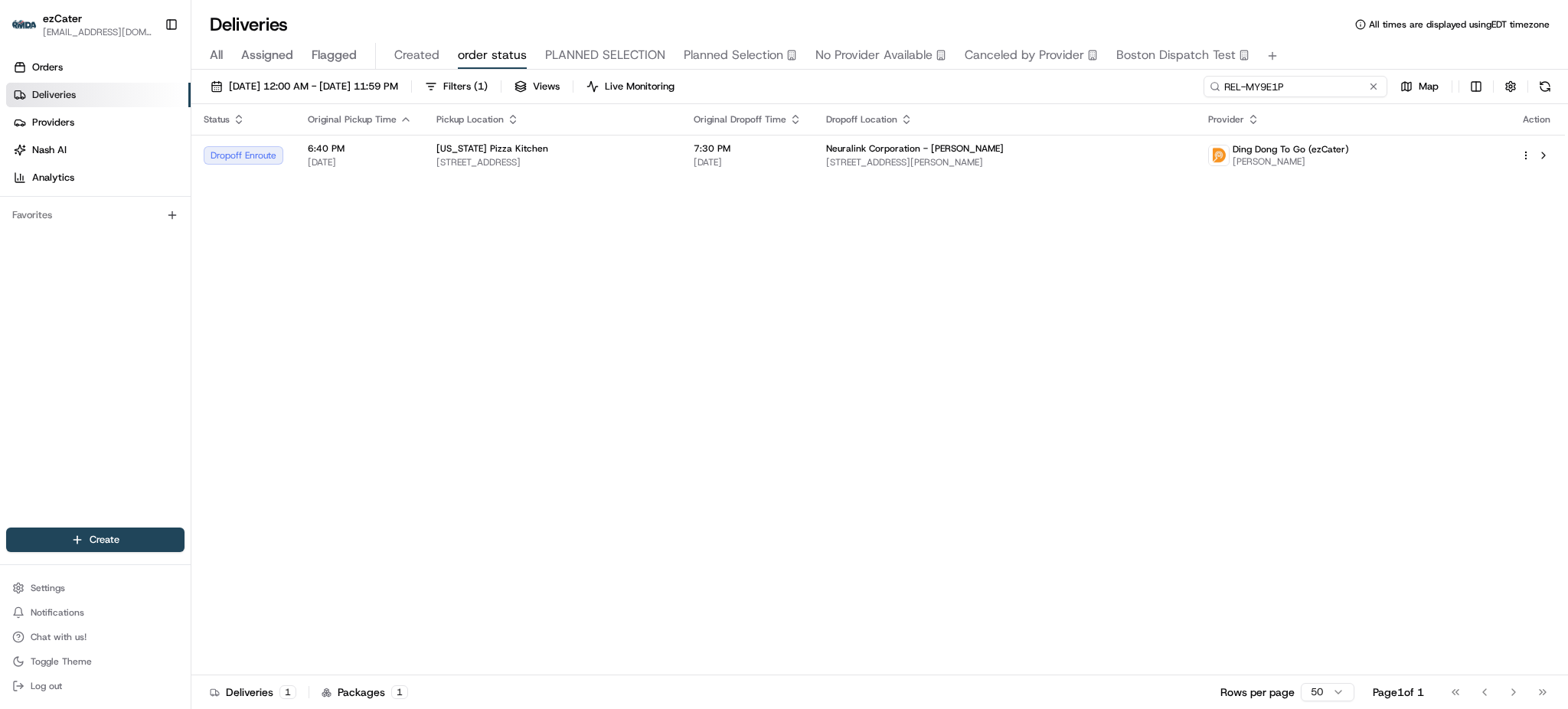
click at [1331, 78] on input "REL-MY9E1P" at bounding box center [1296, 86] width 184 height 21
paste input "AJMH2"
type input "AJMH2P"
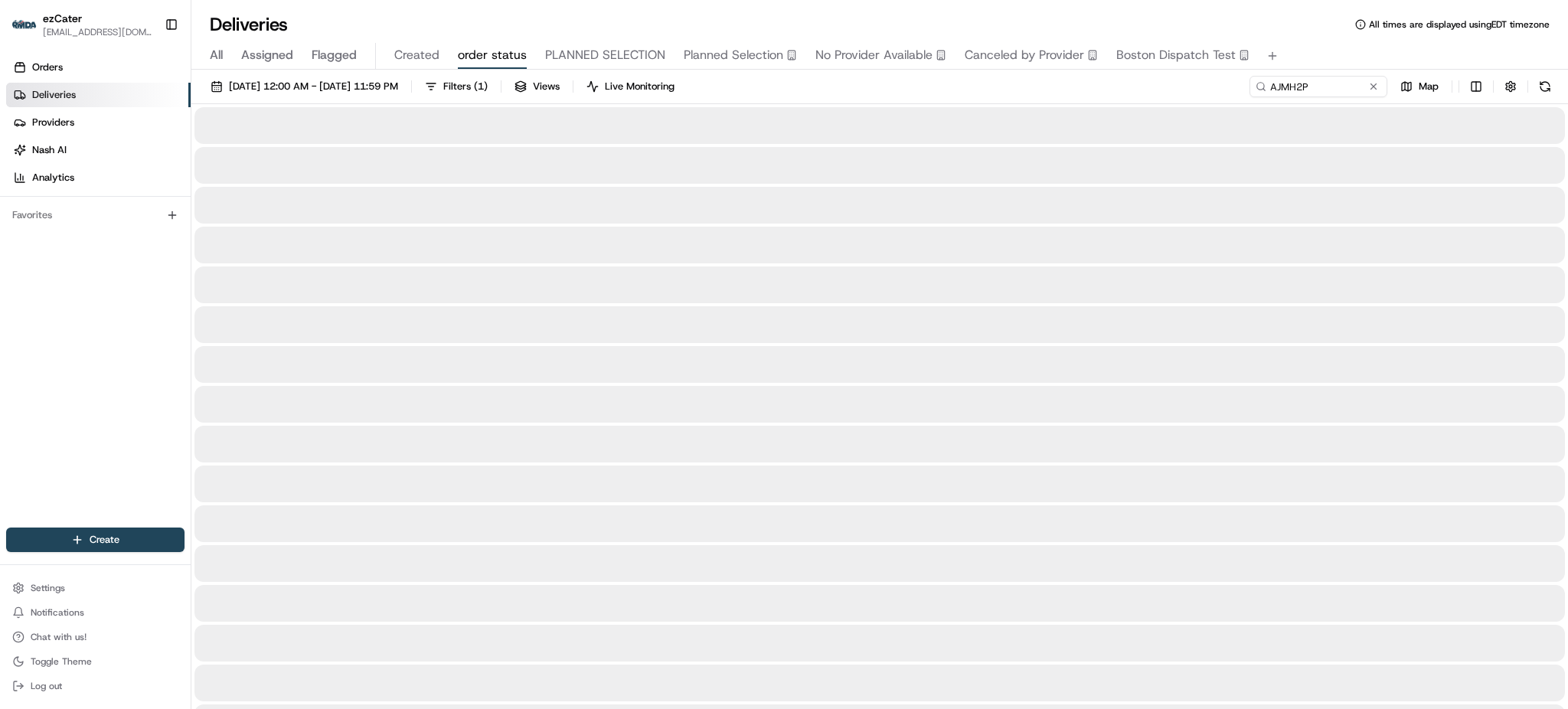
click at [1320, 59] on div "All Assigned Flagged Created order status PLANNED SELECTION Planned Selection N…" at bounding box center [879, 56] width 1377 height 27
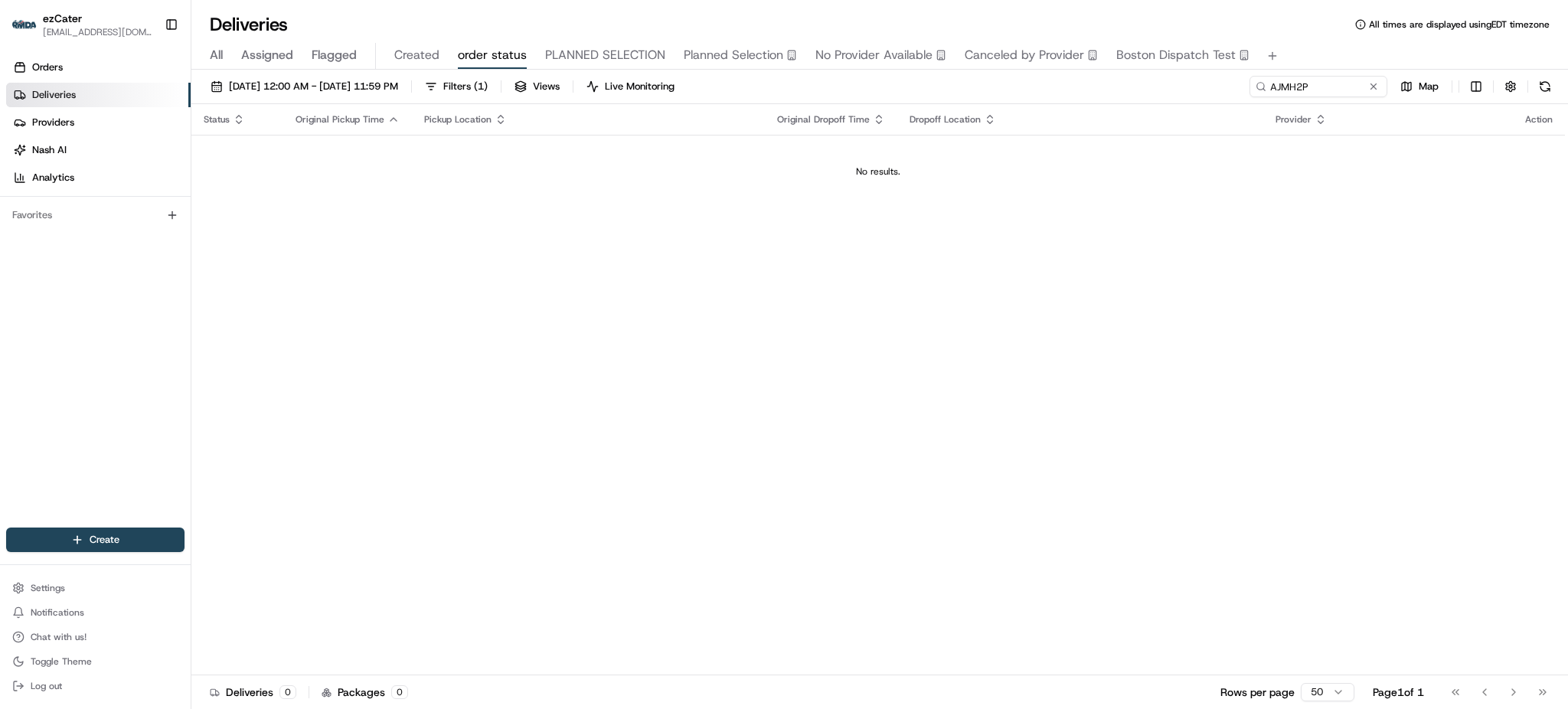
click at [213, 54] on span "All" at bounding box center [217, 55] width 13 height 19
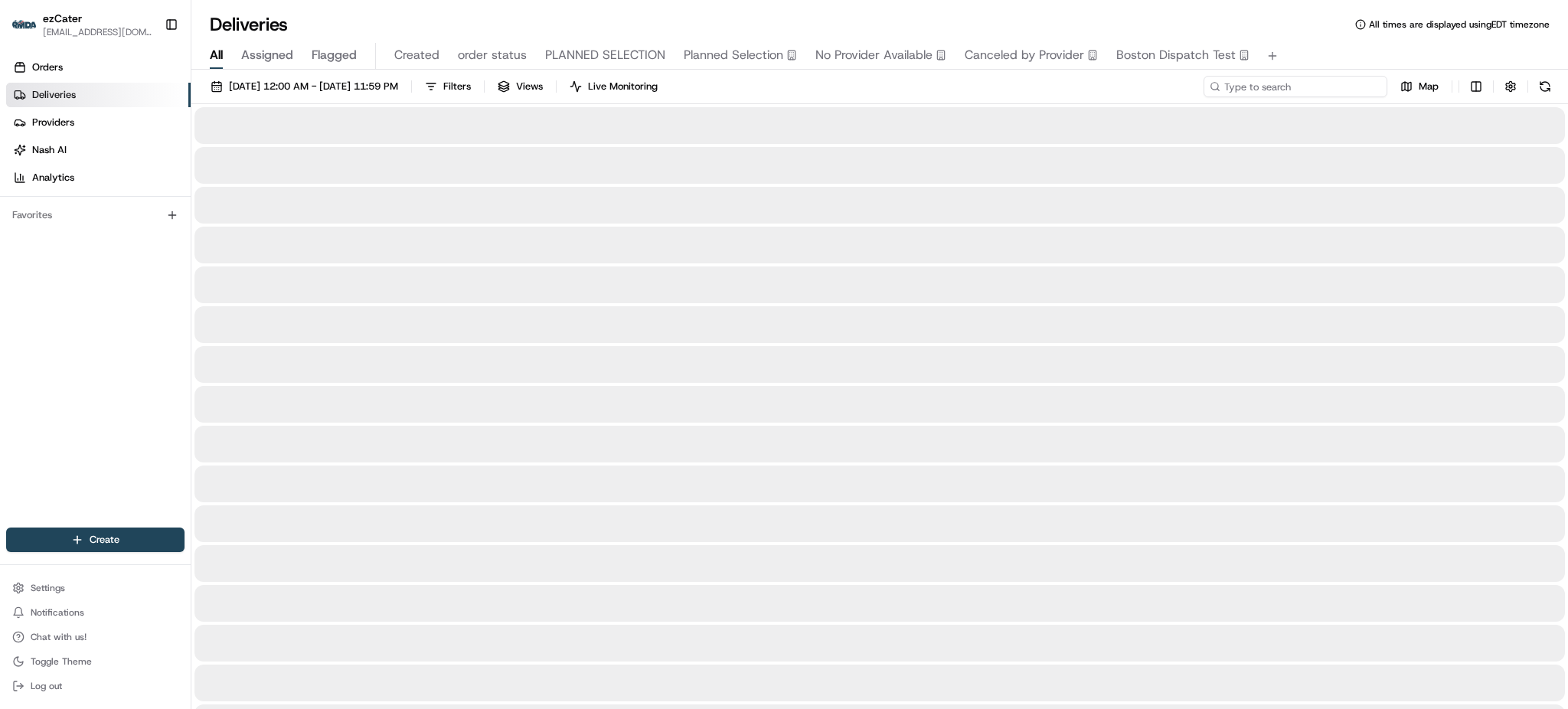
click at [1334, 86] on input at bounding box center [1296, 86] width 184 height 21
paste input "AJMH2P"
type input "AJMH2P"
click at [1315, 45] on div "All Assigned Flagged Created order status PLANNED SELECTION Planned Selection N…" at bounding box center [879, 56] width 1377 height 27
click at [1186, 85] on div "[DATE] 12:00 AM - [DATE] 11:59 PM Filters Views Live Monitoring AJMH2P Map" at bounding box center [879, 90] width 1377 height 28
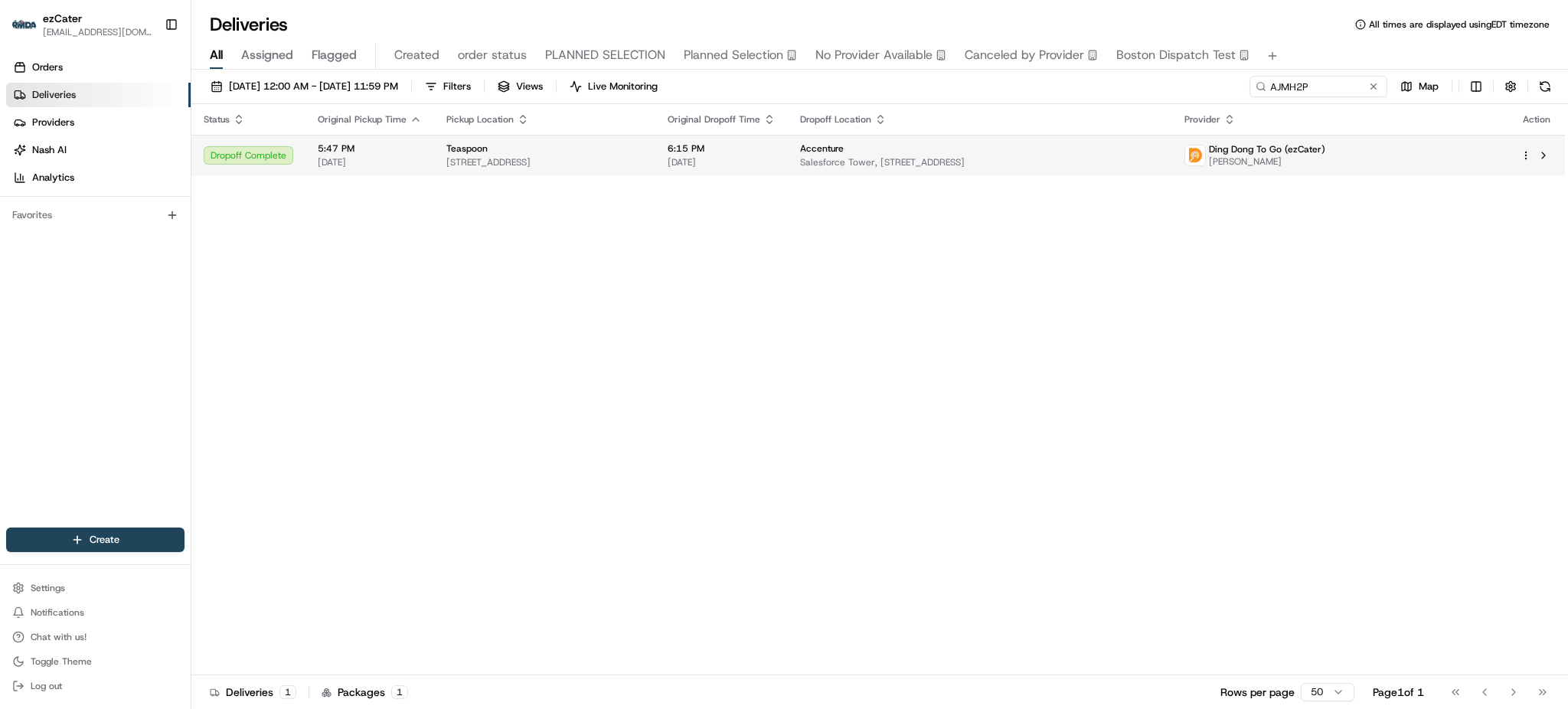
click at [927, 137] on td "Accenture Salesforce Tower, [STREET_ADDRESS]" at bounding box center [981, 155] width 385 height 41
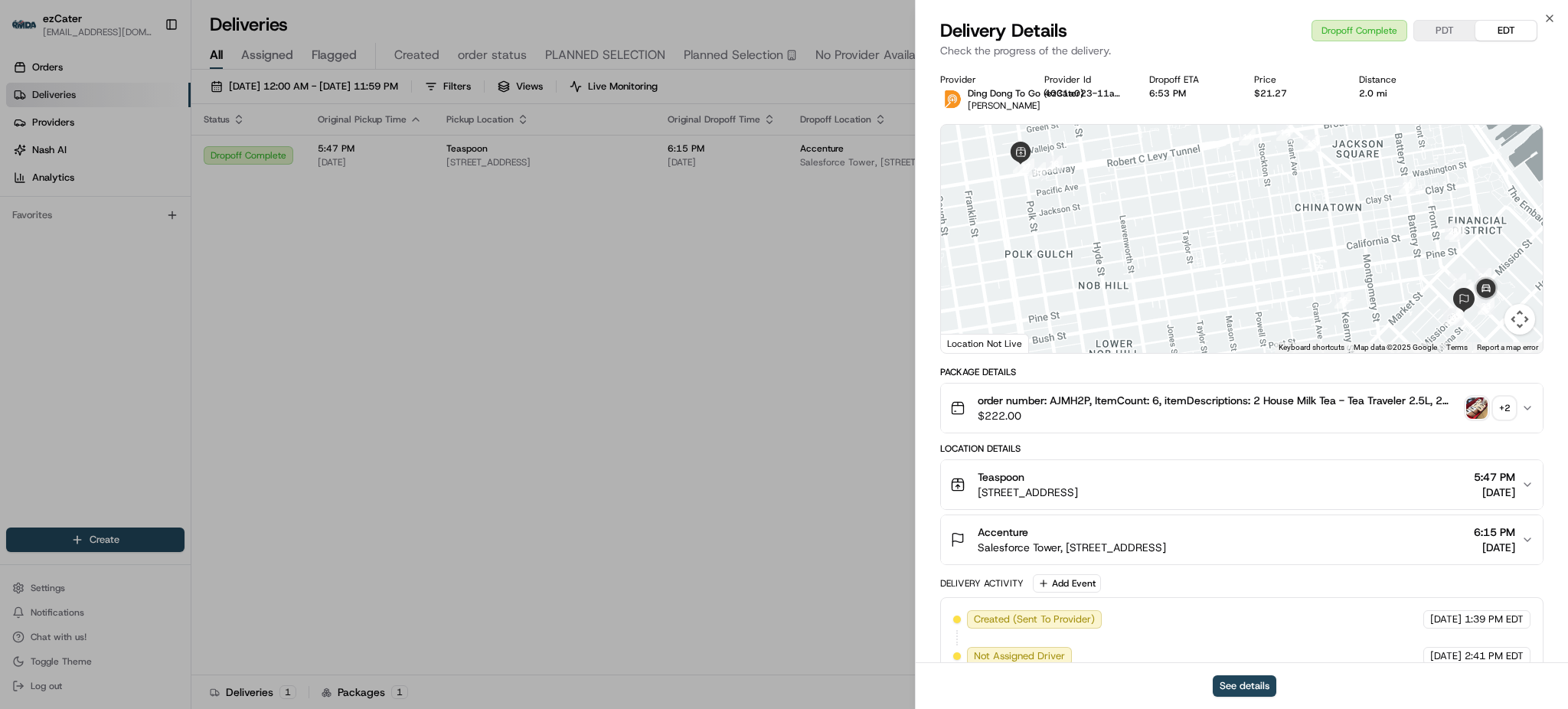
click at [1482, 411] on img "button" at bounding box center [1477, 408] width 21 height 21
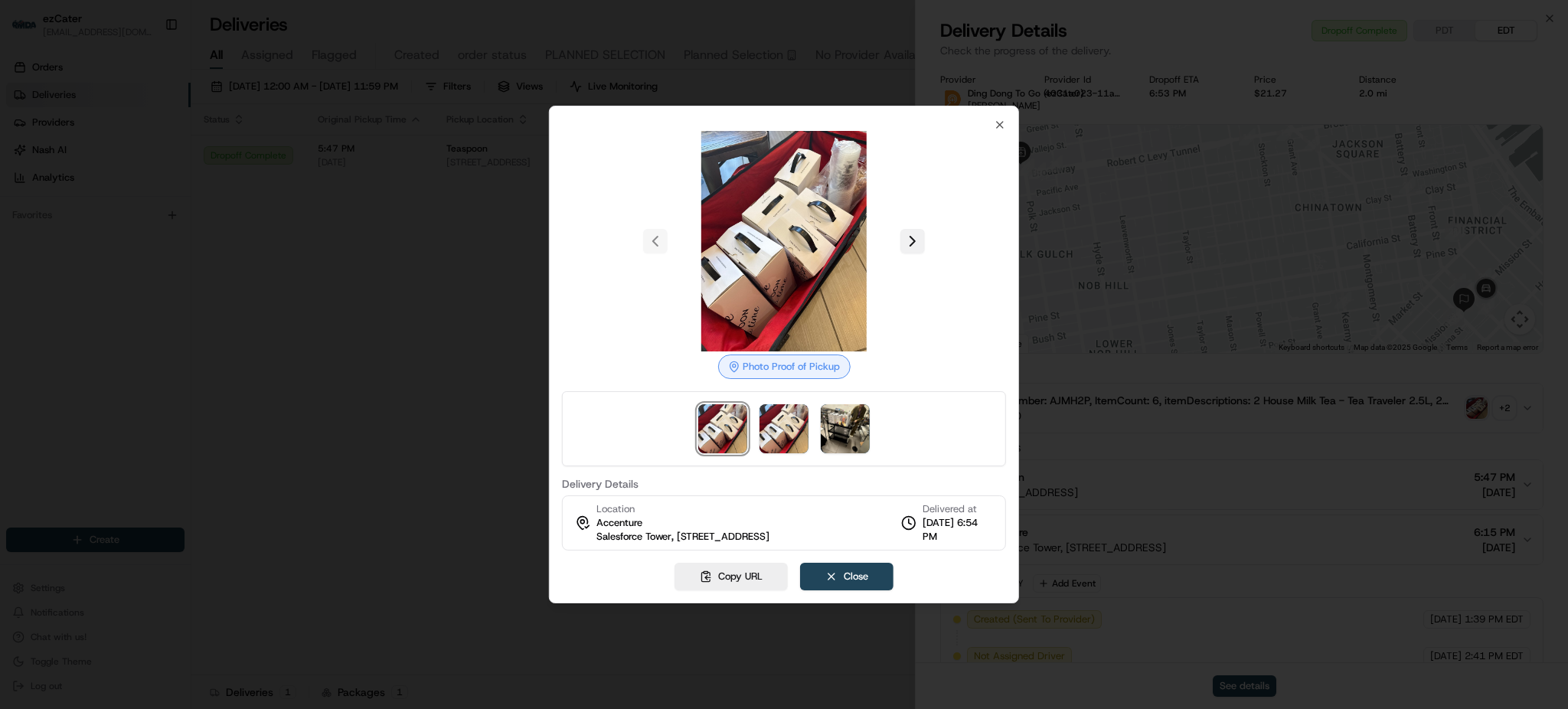
click at [912, 229] on button at bounding box center [913, 241] width 24 height 24
click at [916, 229] on button at bounding box center [913, 241] width 24 height 24
click at [282, 206] on div at bounding box center [784, 354] width 1568 height 709
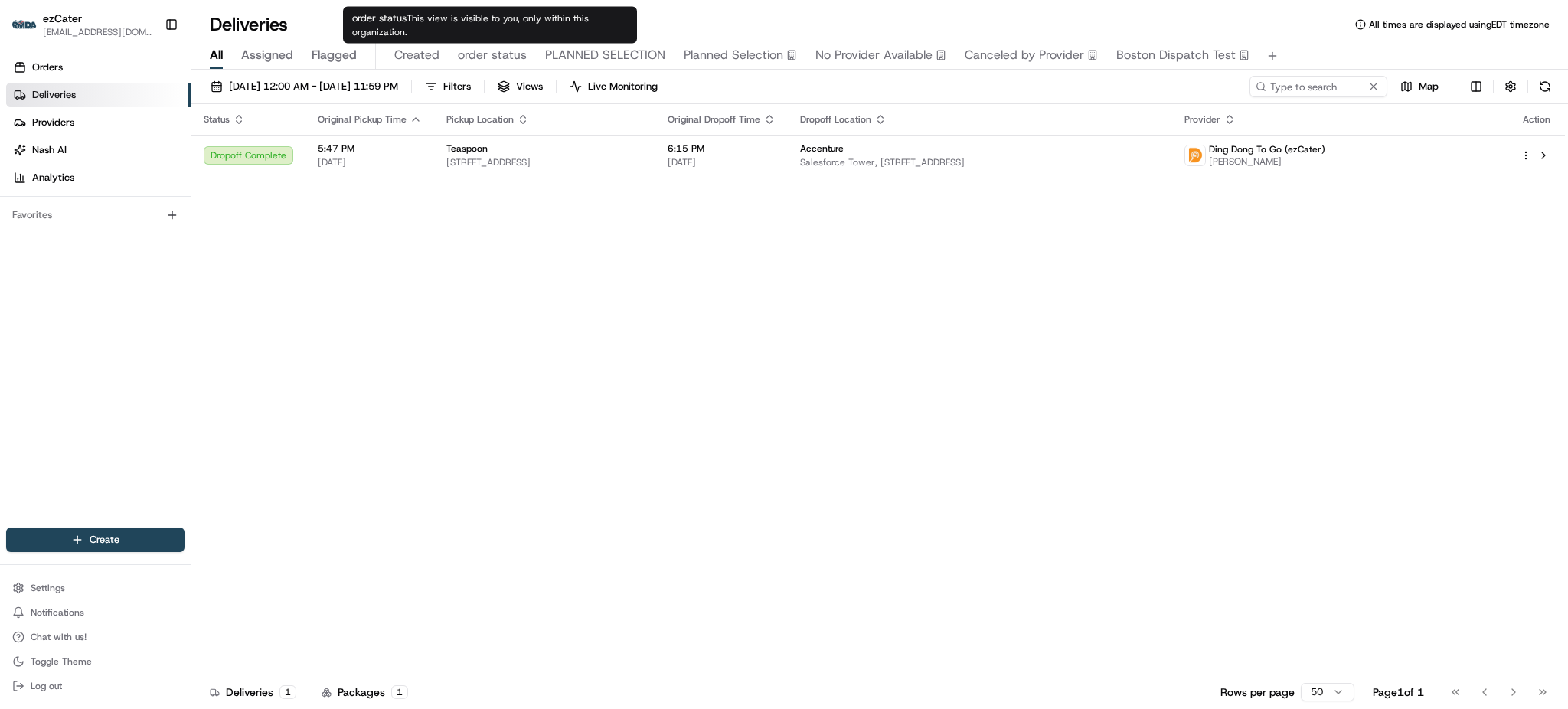
click at [472, 61] on span "order status" at bounding box center [493, 55] width 69 height 19
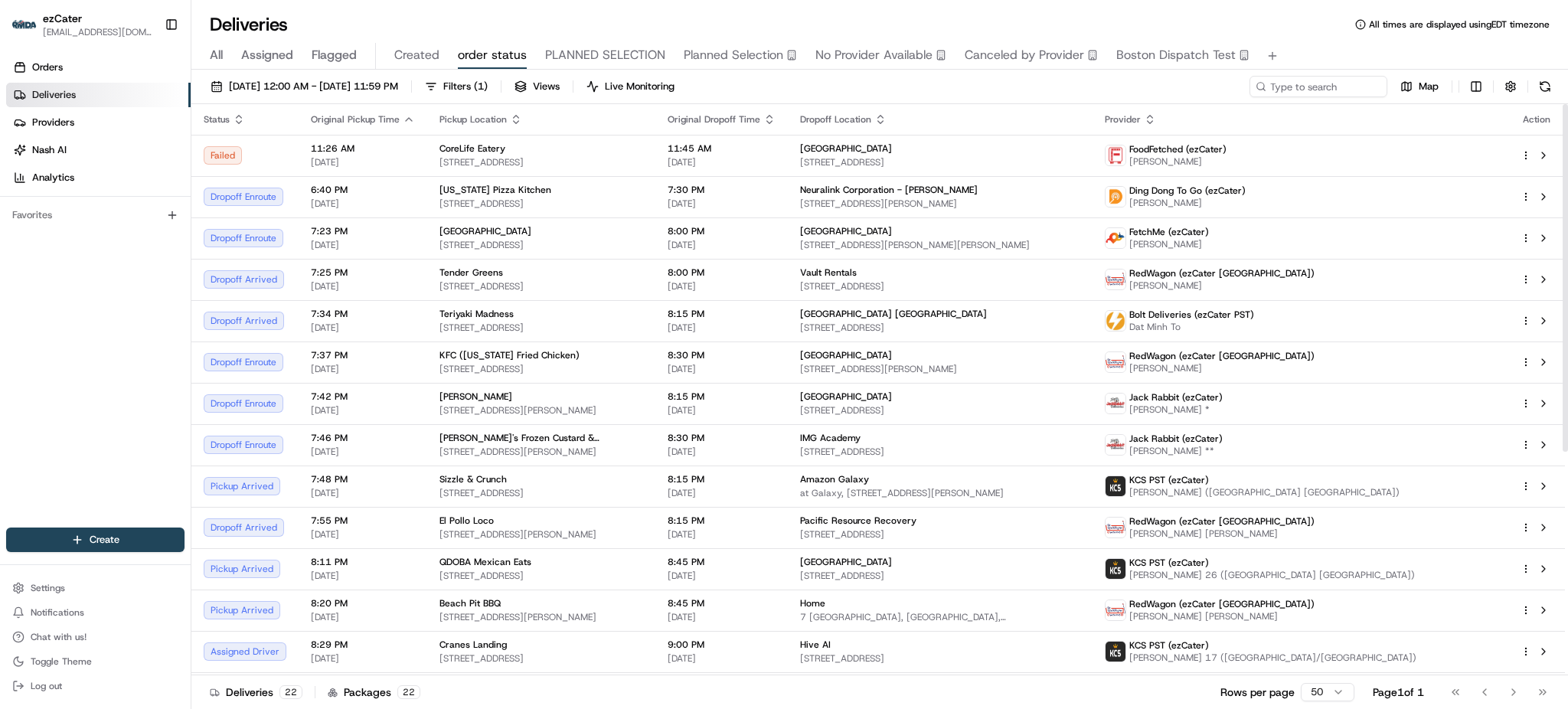
click at [1148, 83] on div "[DATE] 12:00 AM - [DATE] 11:59 PM Filters ( 1 ) Views Live Monitoring Map" at bounding box center [879, 90] width 1377 height 28
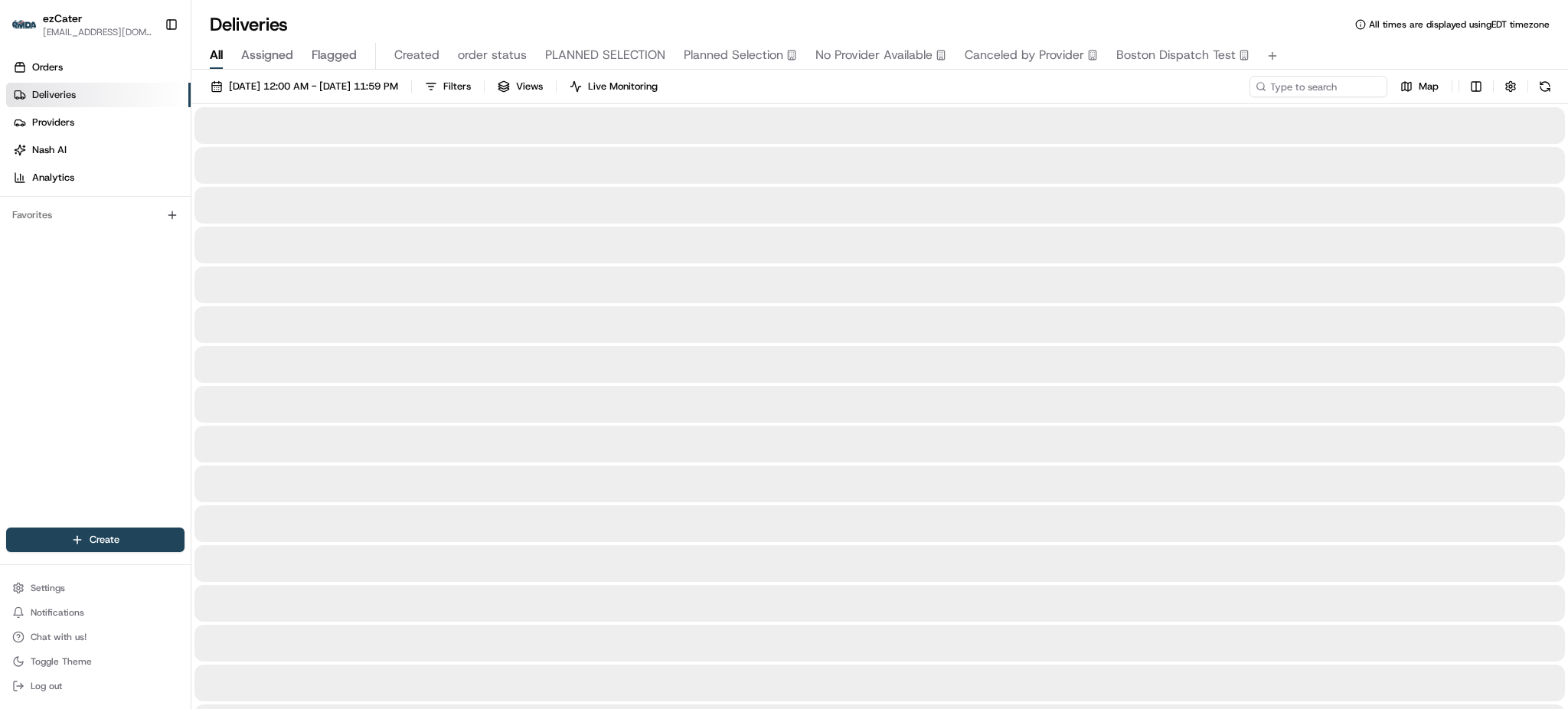
click at [213, 61] on span "All" at bounding box center [217, 55] width 13 height 19
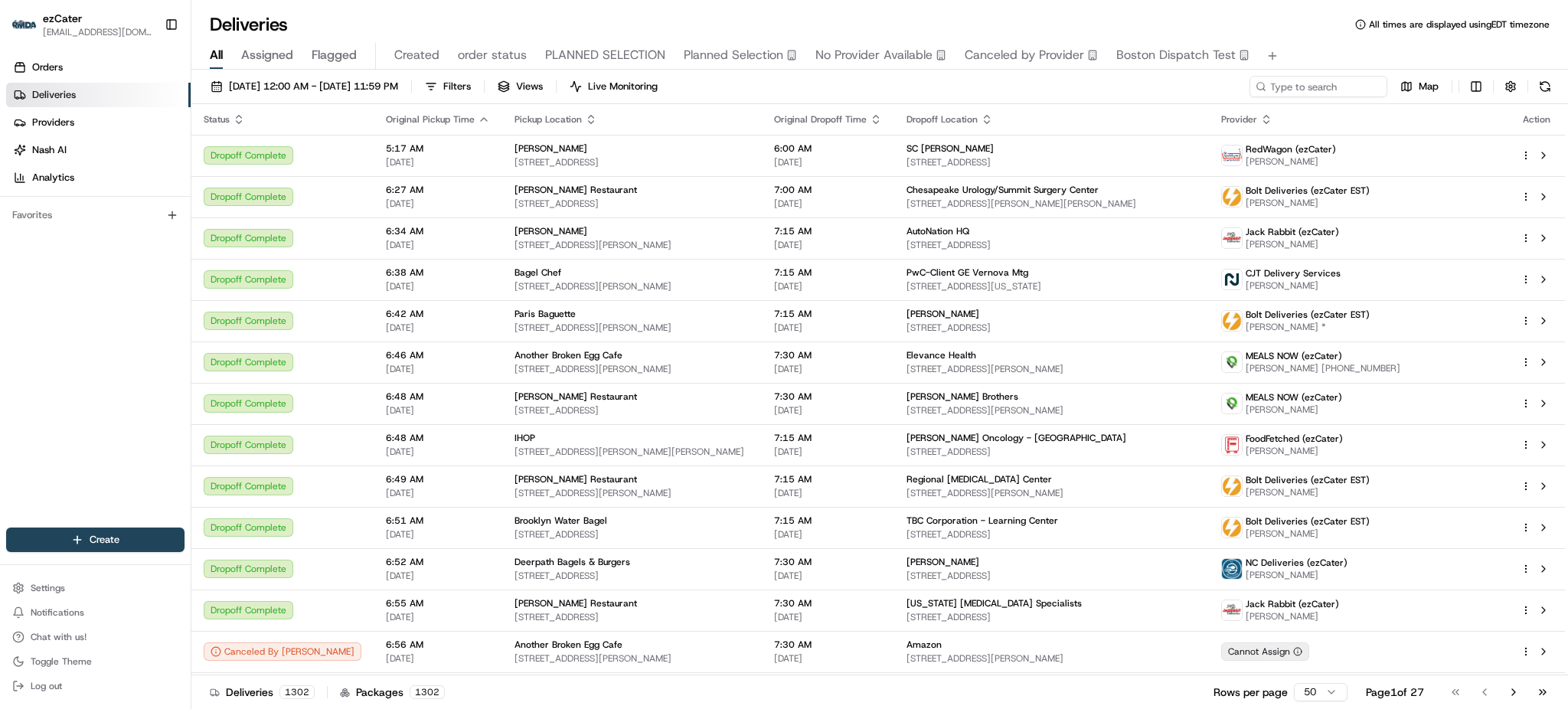
click at [217, 62] on span "All" at bounding box center [217, 55] width 13 height 19
click at [145, 305] on div "Orders Deliveries Providers [PERSON_NAME] Analytics Favorites" at bounding box center [95, 293] width 191 height 488
click at [54, 379] on div "Orders Deliveries Providers [PERSON_NAME] Analytics Favorites" at bounding box center [95, 293] width 191 height 488
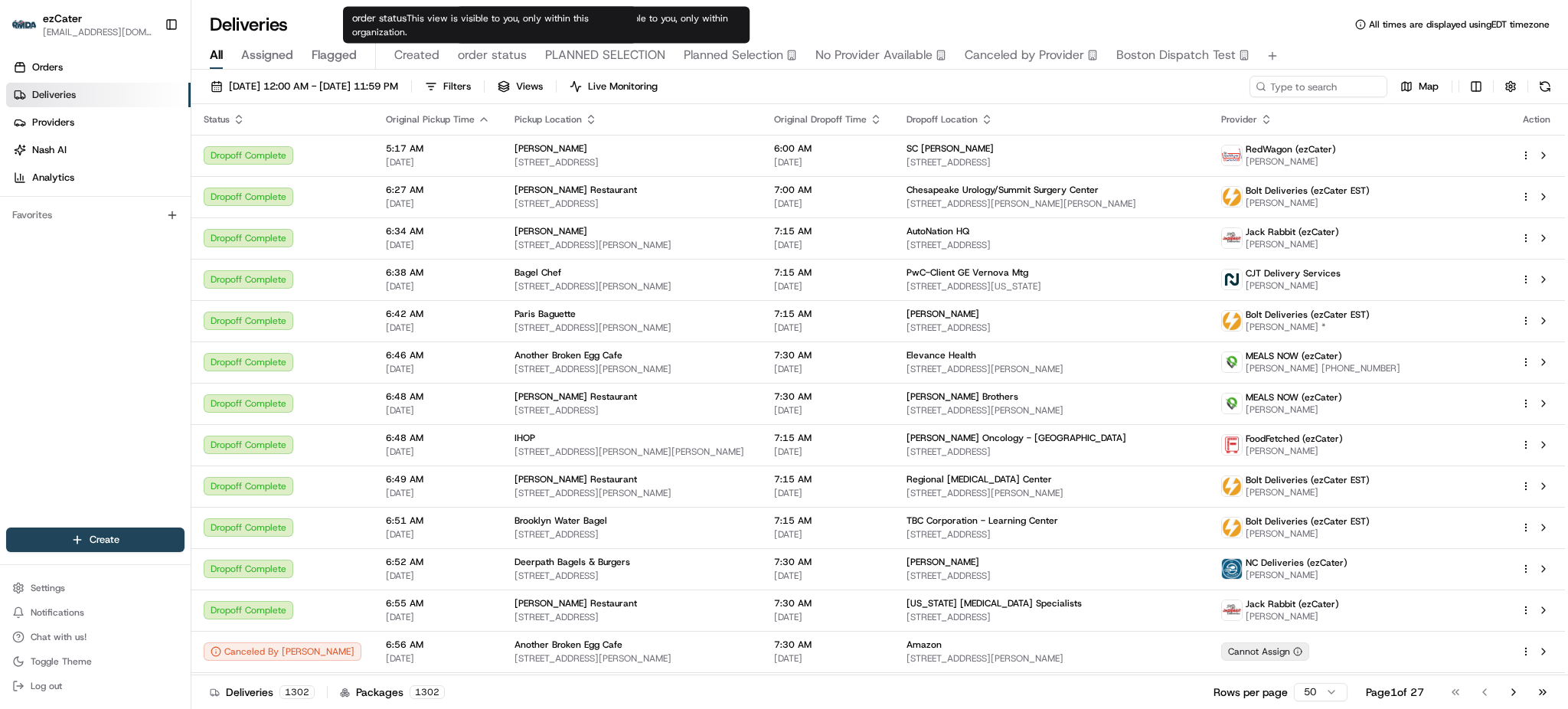
click at [472, 46] on span "order status" at bounding box center [493, 55] width 69 height 19
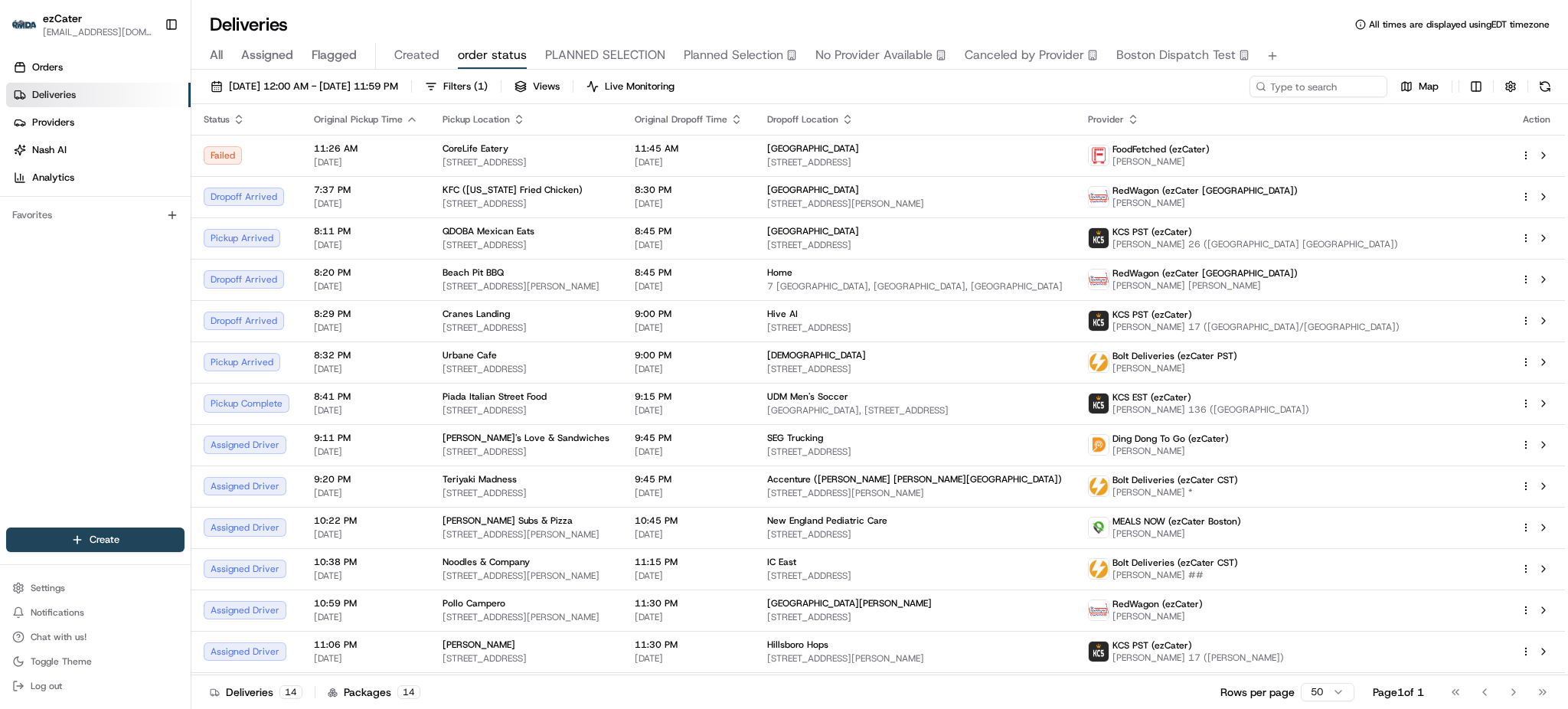
click at [1312, 46] on div "All Assigned Flagged Created order status PLANNED SELECTION Planned Selection N…" at bounding box center [879, 56] width 1377 height 27
